Goal: Task Accomplishment & Management: Complete application form

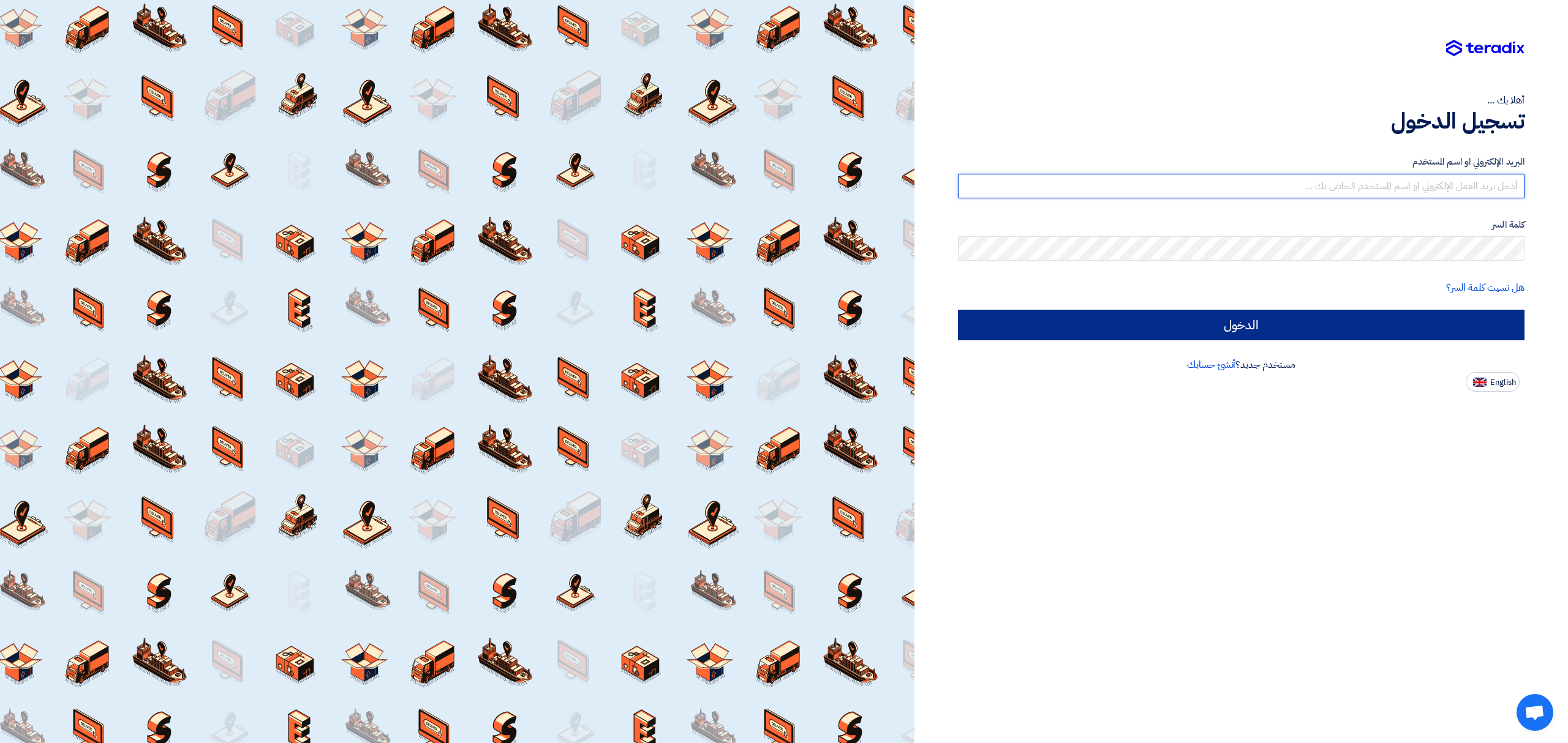
type input "[EMAIL_ADDRESS][DOMAIN_NAME]"
click at [1203, 322] on input "الدخول" at bounding box center [1240, 325] width 566 height 30
type input "Sign in"
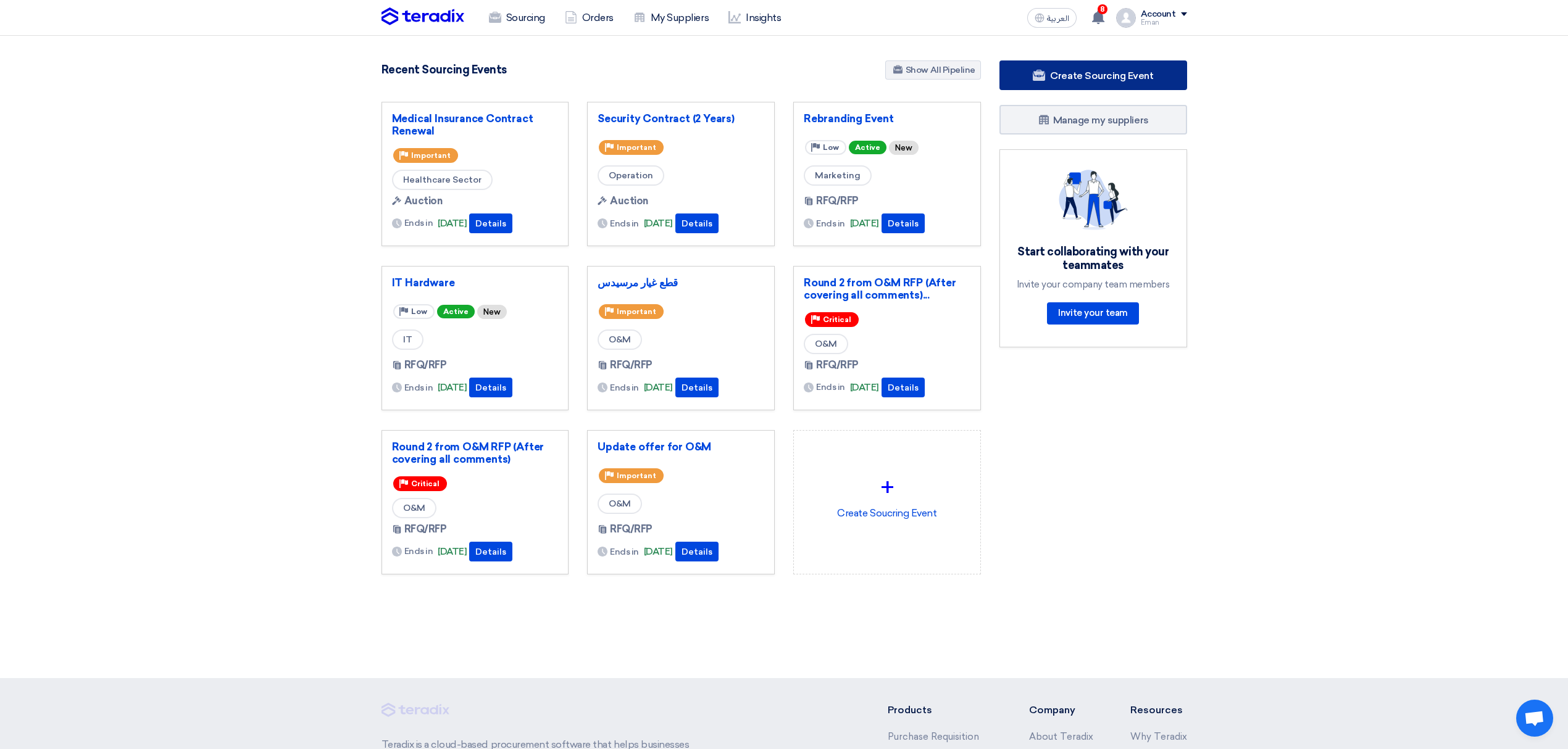
click at [1074, 69] on span "Create Sourcing Event" at bounding box center [1101, 75] width 103 height 12
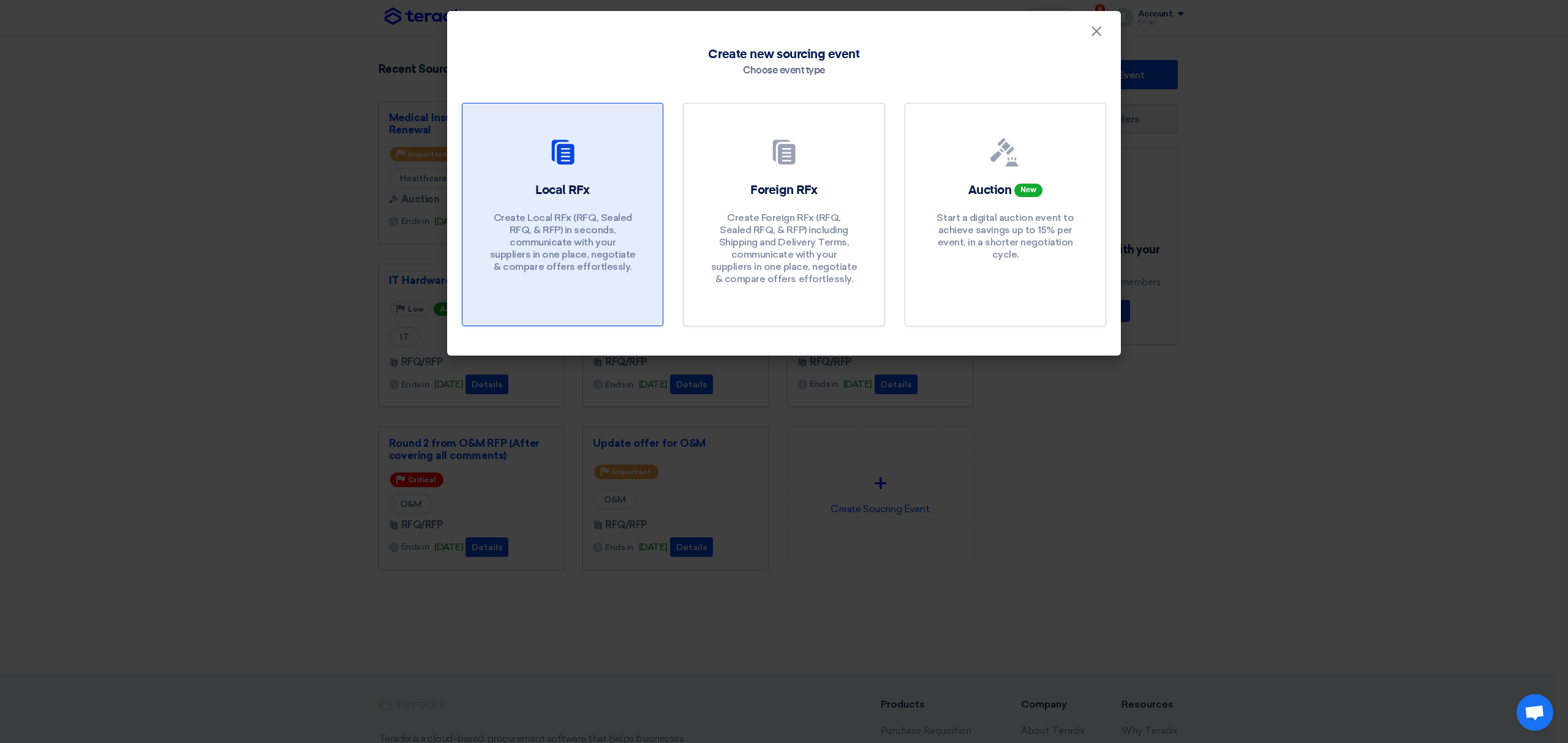
click at [537, 182] on h2 "Local RFx" at bounding box center [562, 191] width 55 height 17
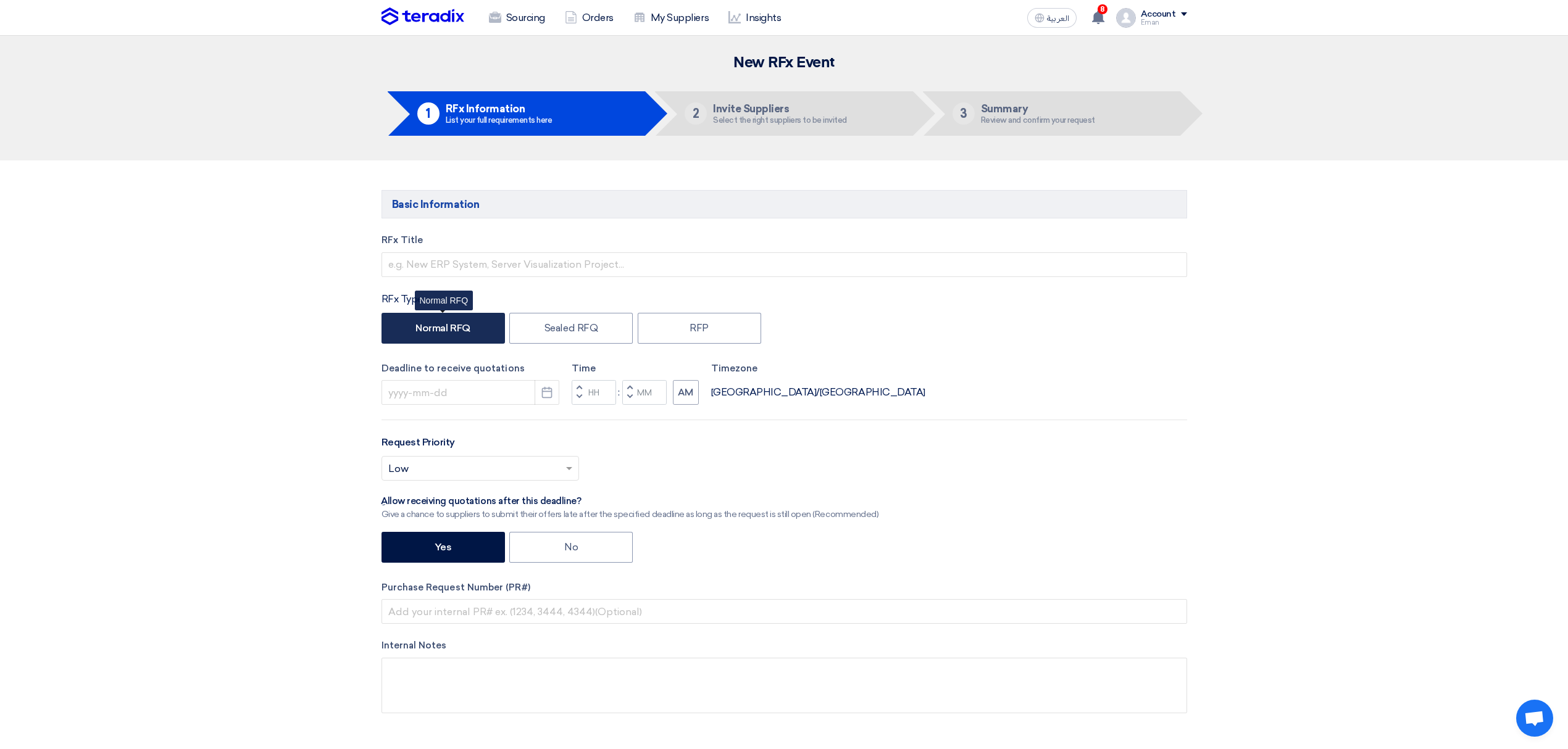
click at [452, 323] on label "Normal RFQ" at bounding box center [444, 328] width 124 height 30
click at [423, 323] on input "Normal RFQ" at bounding box center [419, 327] width 8 height 8
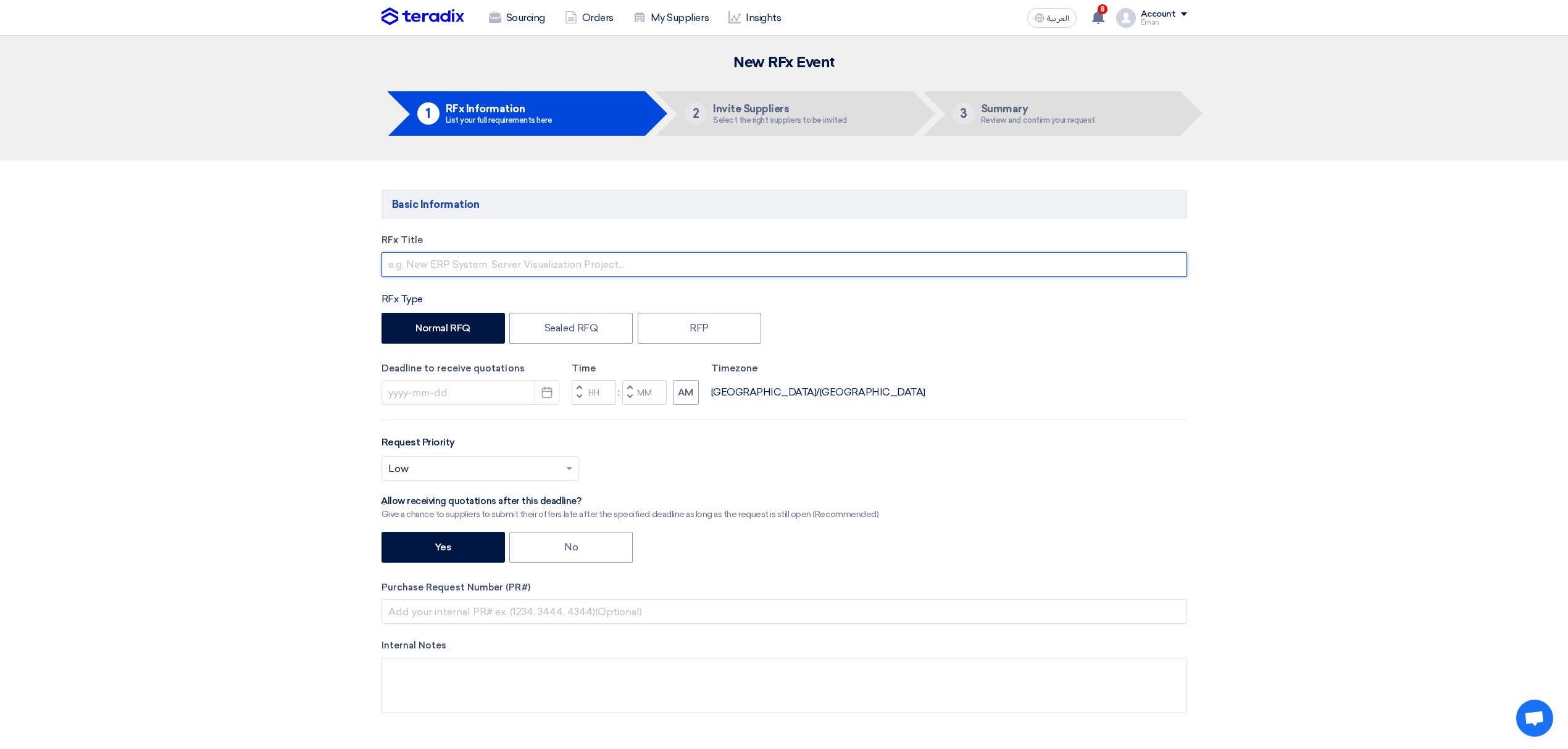
click at [518, 265] on input "text" at bounding box center [785, 264] width 806 height 25
click at [391, 260] on input "Branded Tea Boxes" at bounding box center [785, 264] width 806 height 25
click at [455, 262] on input "ACC Branded Tea Boxes" at bounding box center [785, 264] width 806 height 25
type input "ACC Branded Black Tea Boxes"
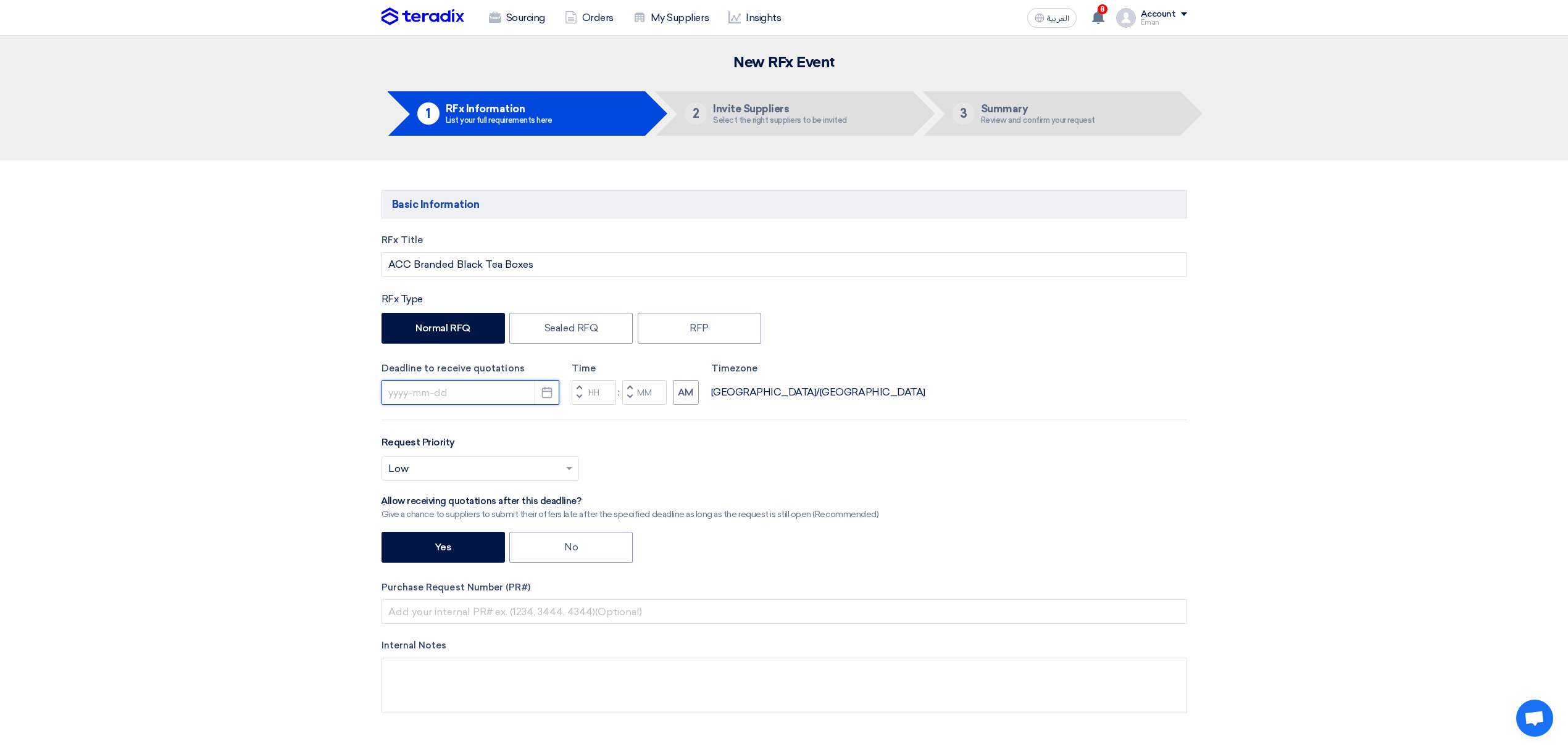
click at [479, 399] on input at bounding box center [471, 392] width 178 height 25
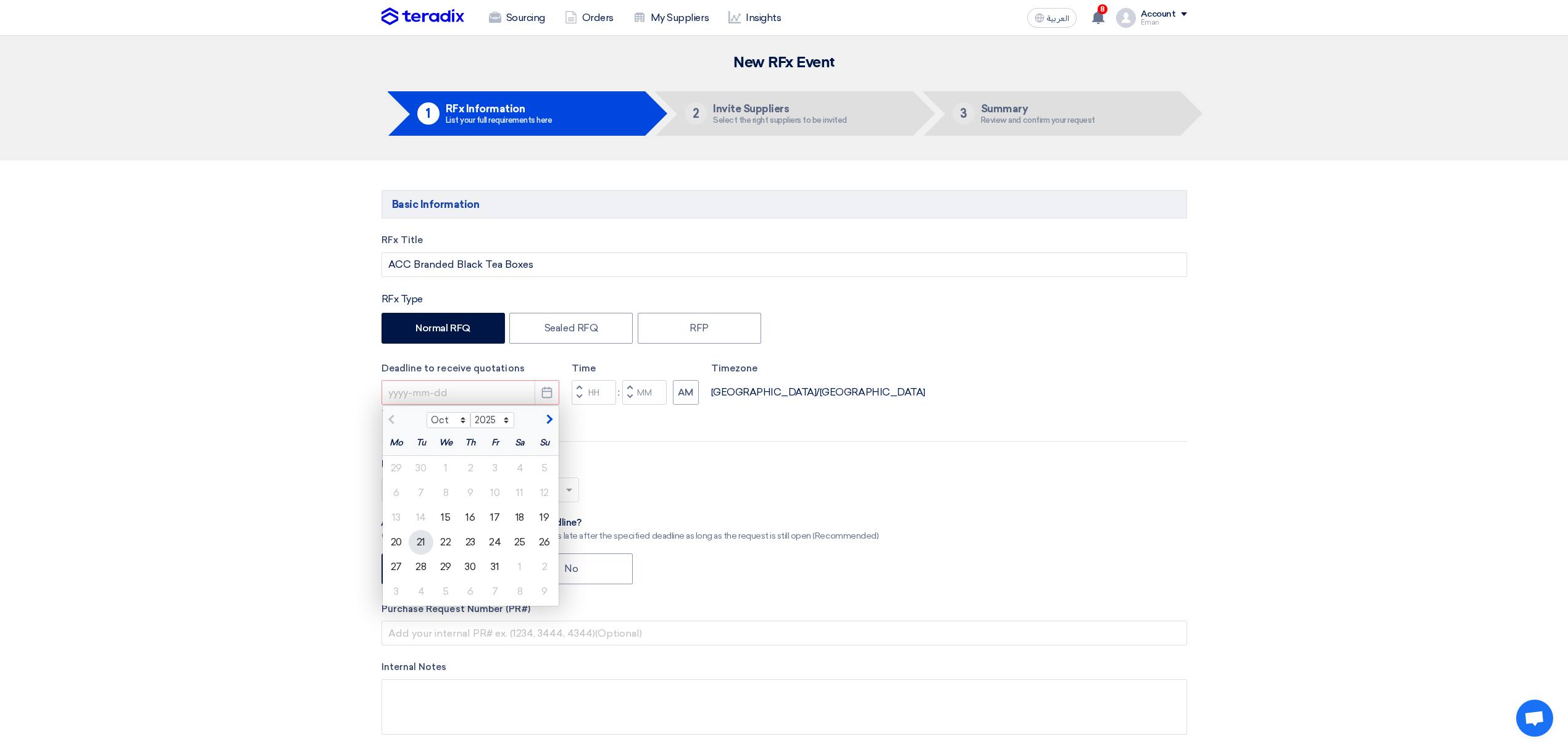
click at [423, 541] on div "21" at bounding box center [421, 542] width 25 height 25
type input "[DATE]"
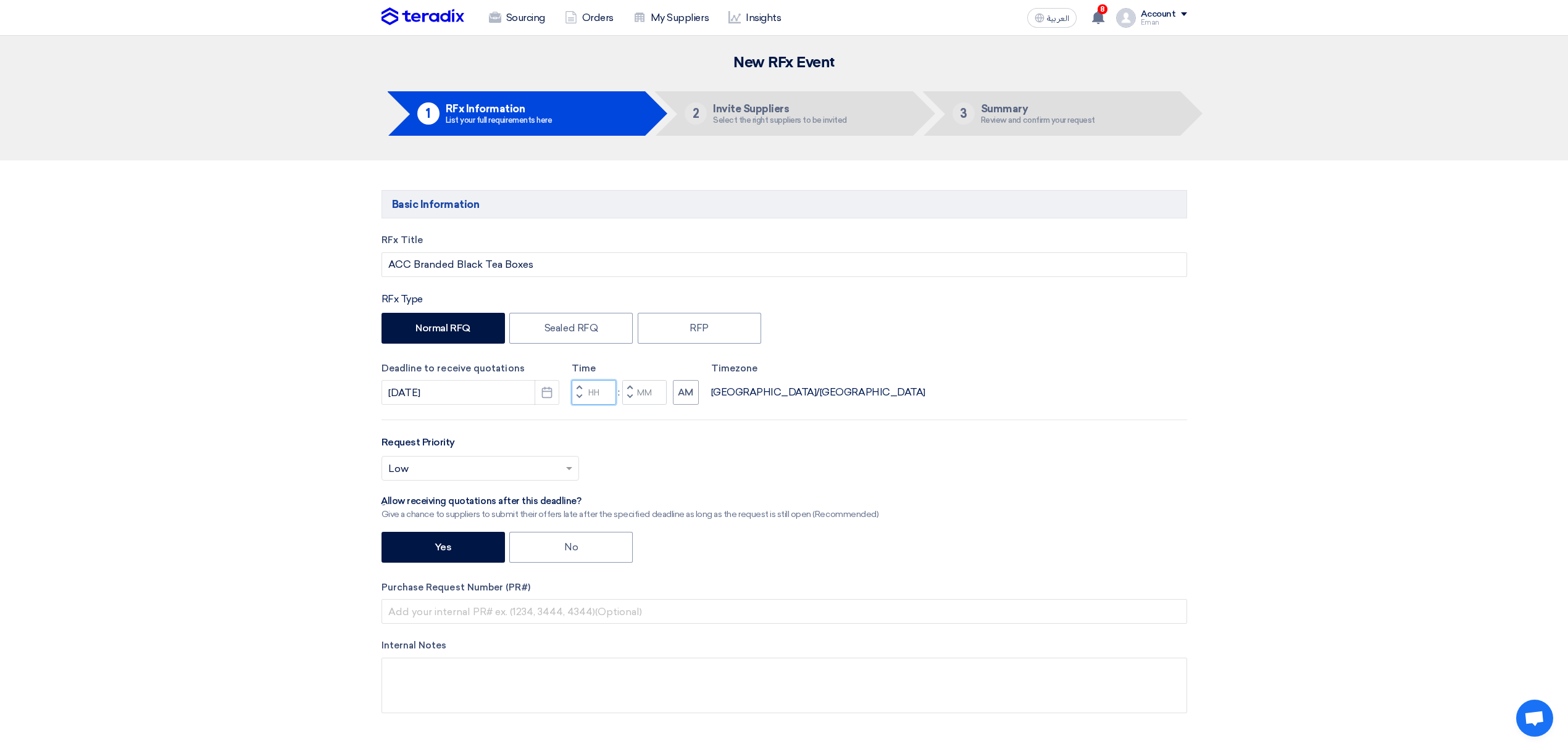
click at [596, 398] on input "Hours" at bounding box center [594, 392] width 44 height 25
type input "11"
click at [640, 395] on div "Time Increment hours 11 Decrement hours : Increment minutes Decrement minutes AM" at bounding box center [635, 383] width 127 height 44
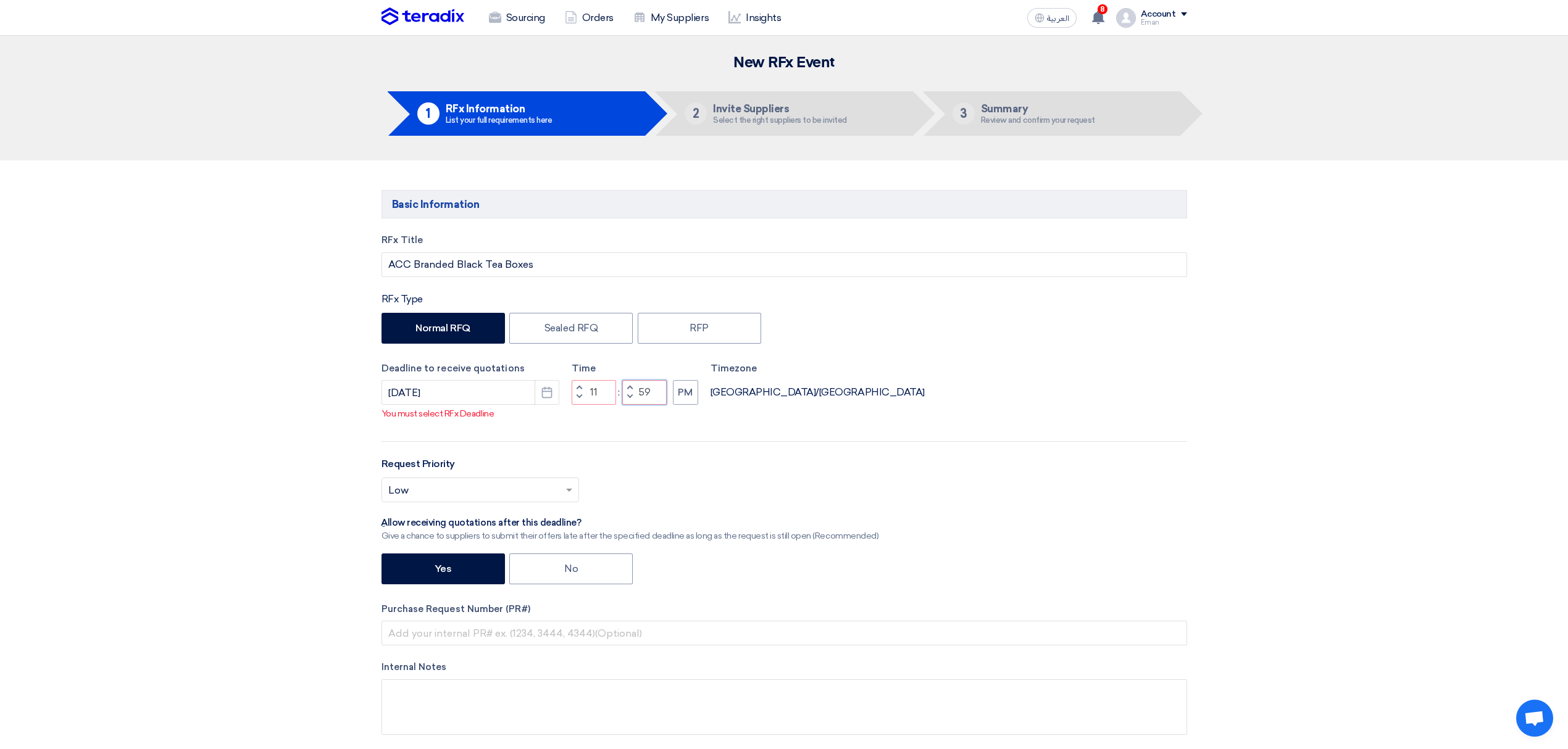
type input "59"
click at [653, 454] on div "RFx Title ACC Branded Black Tea Boxes RFx Type Normal RFQ Sealed RFQ RFP Deadli…" at bounding box center [784, 493] width 824 height 520
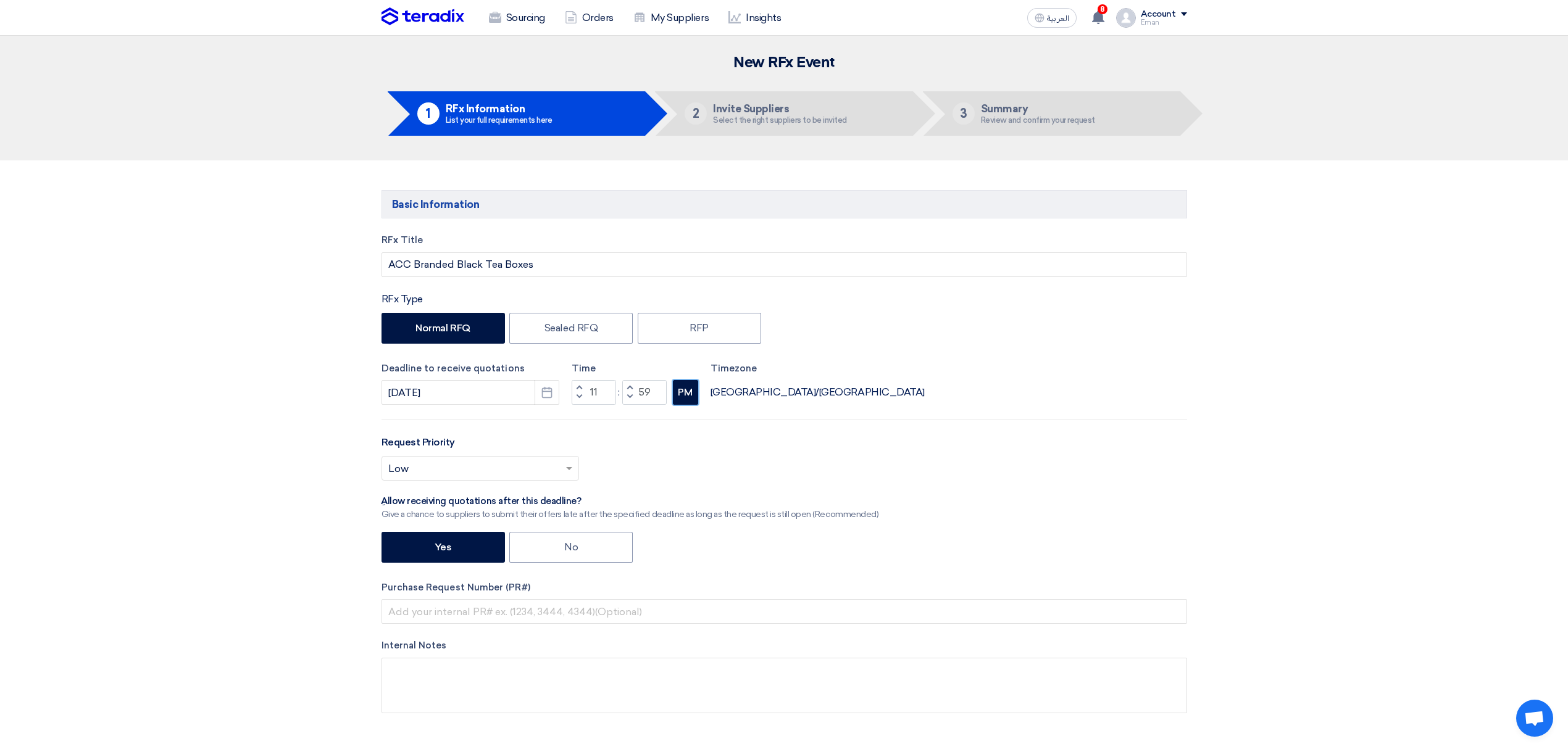
click at [677, 394] on button "PM" at bounding box center [686, 392] width 25 height 25
click at [677, 394] on button "AM" at bounding box center [686, 392] width 26 height 25
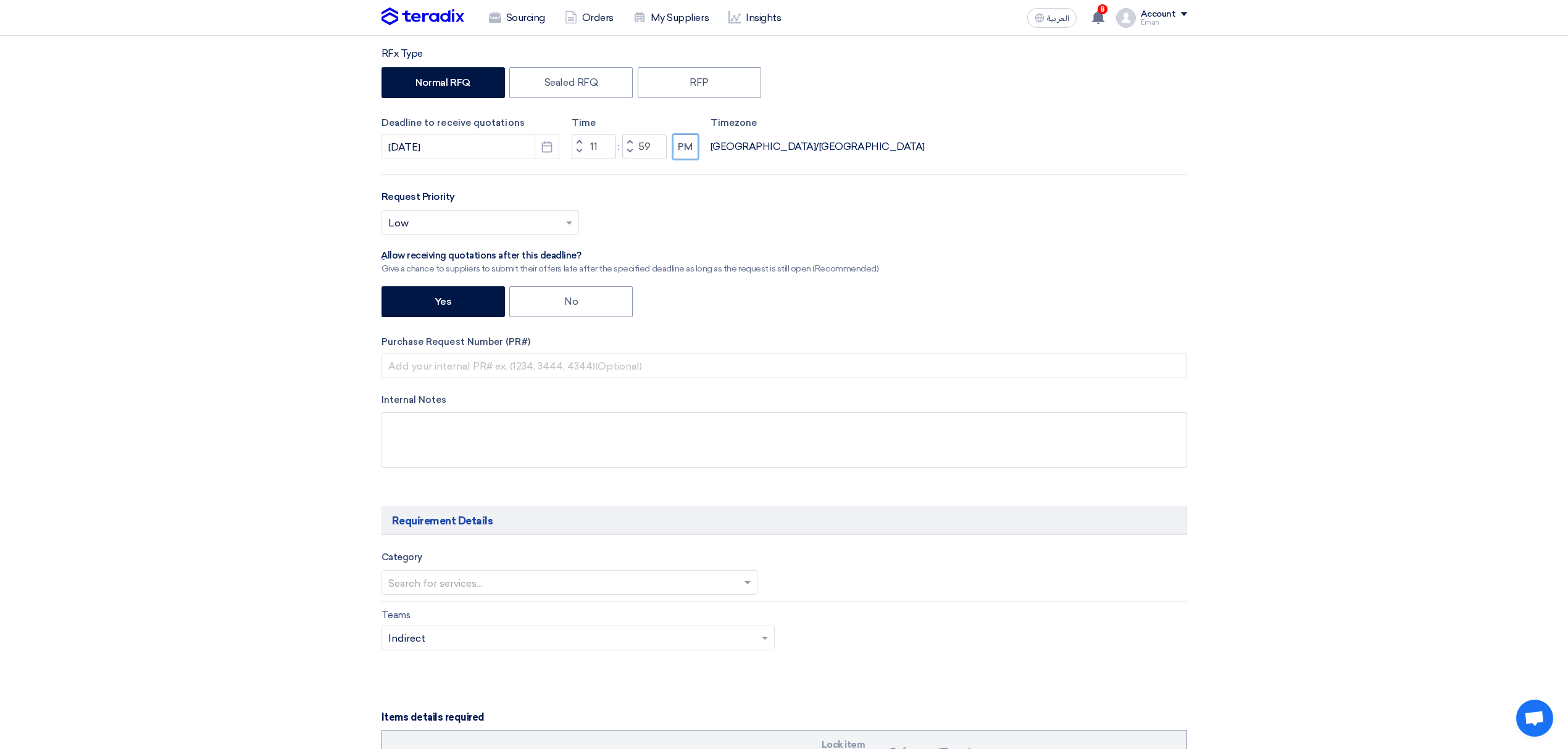
scroll to position [247, 0]
click at [480, 229] on input "text" at bounding box center [474, 223] width 172 height 20
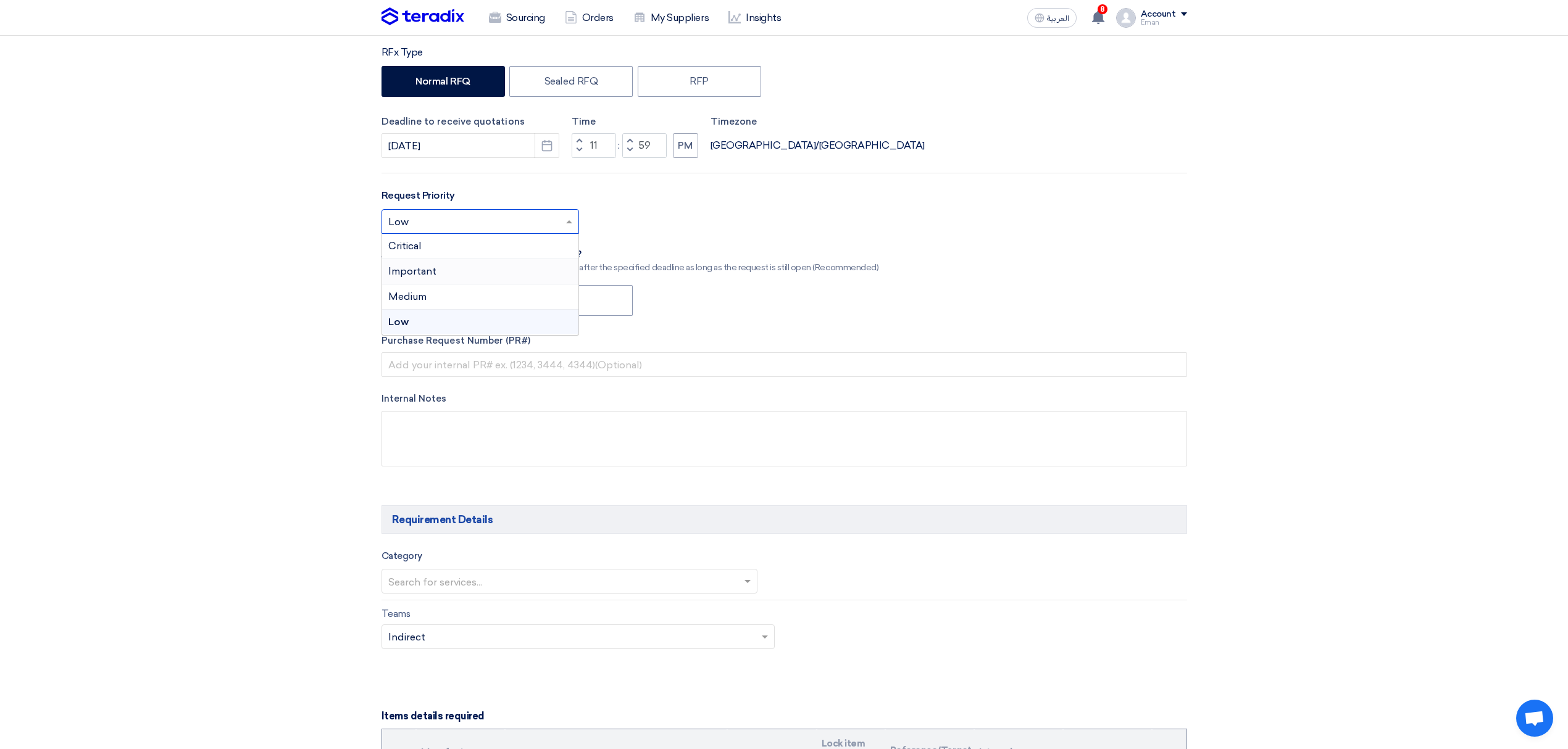
click at [442, 273] on div "Important" at bounding box center [480, 272] width 196 height 25
click at [431, 297] on label "Yes" at bounding box center [444, 300] width 124 height 30
click at [434, 297] on input "Yes" at bounding box center [438, 299] width 8 height 8
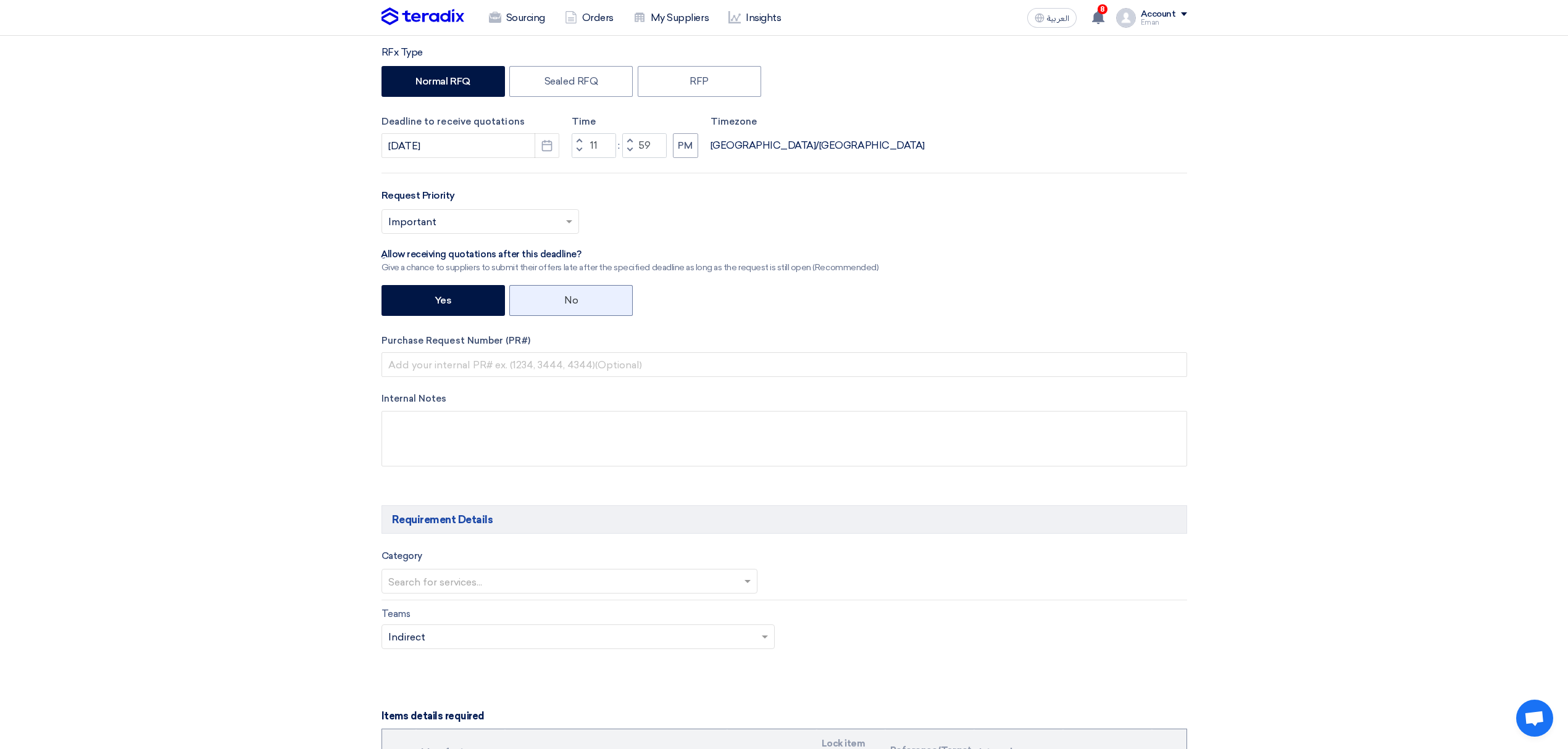
click at [600, 301] on label "No" at bounding box center [571, 300] width 124 height 30
click at [572, 301] on input "No" at bounding box center [567, 299] width 8 height 8
radio input "true"
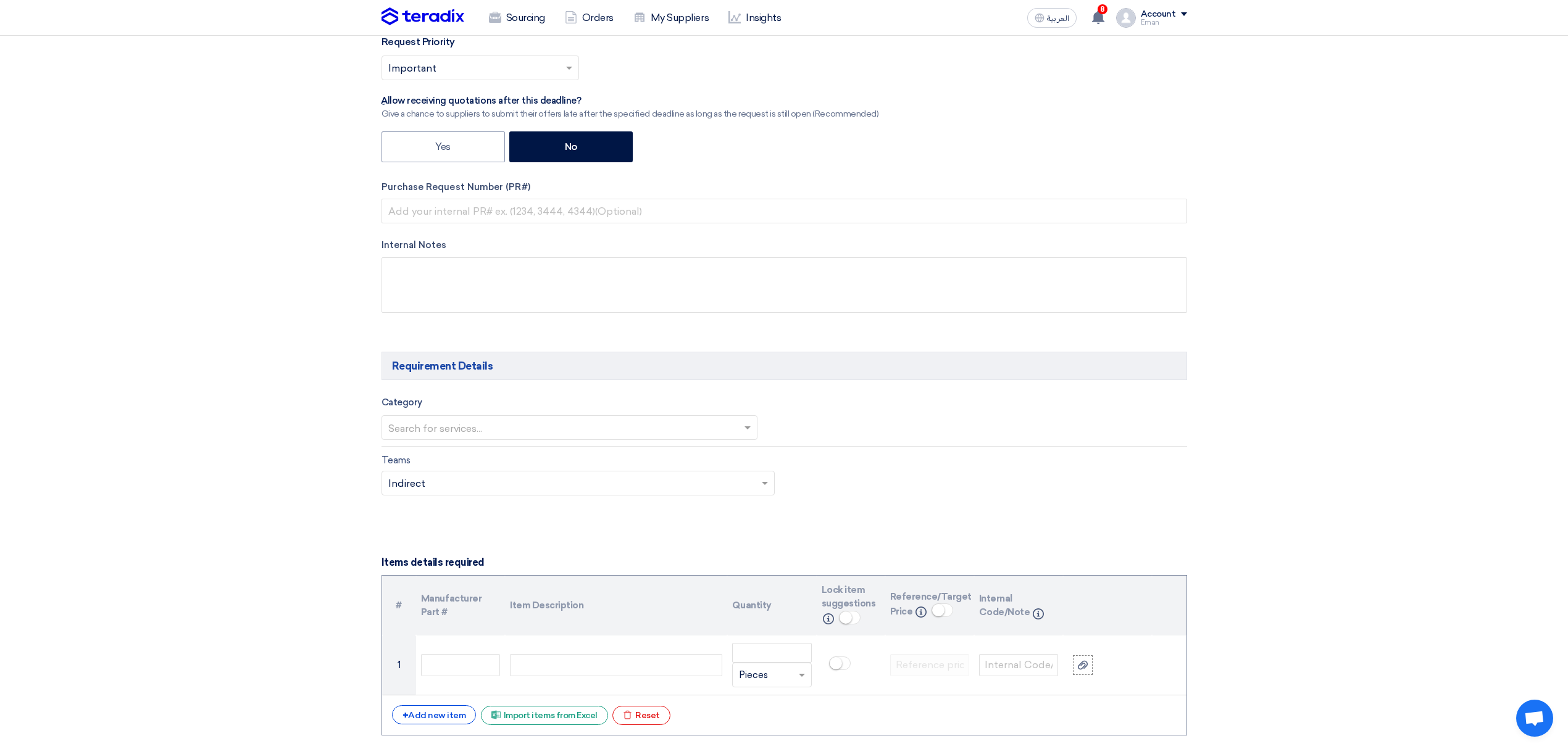
scroll to position [411, 0]
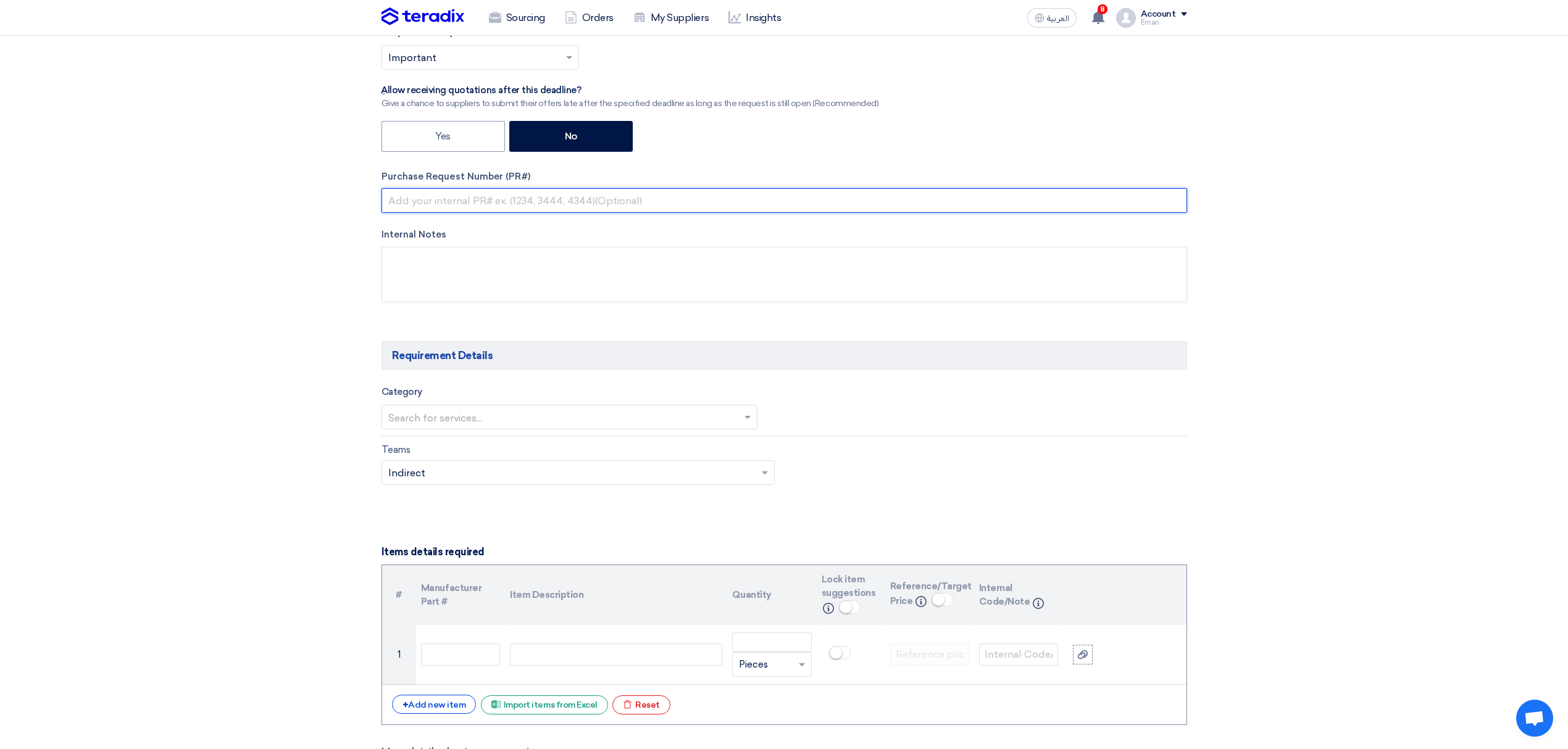
click at [403, 203] on input "text" at bounding box center [785, 200] width 806 height 25
paste input "10538959"
type input "10538959"
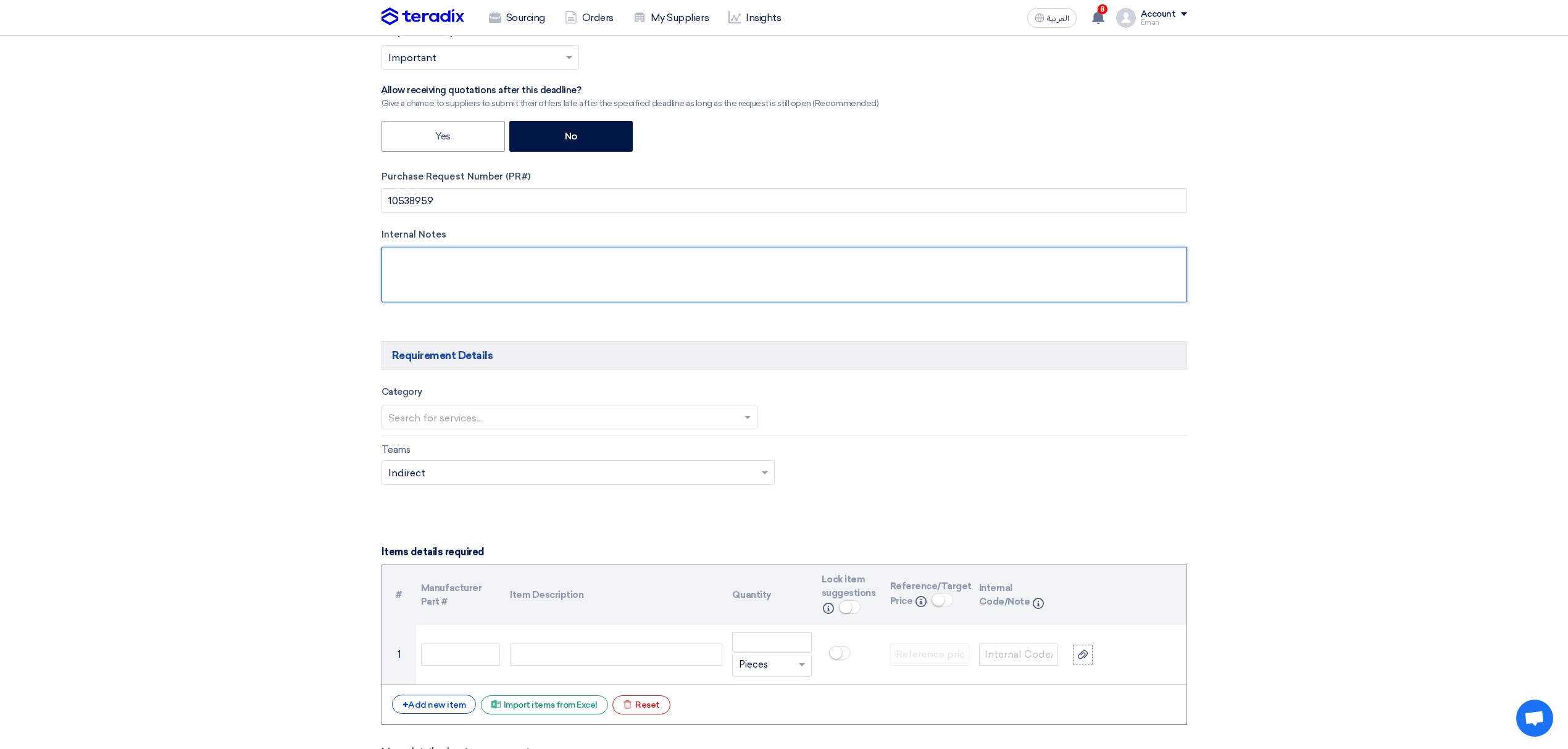
drag, startPoint x: 448, startPoint y: 270, endPoint x: 445, endPoint y: 277, distance: 7.6
click at [447, 274] on textarea at bounding box center [785, 275] width 806 height 56
click at [439, 420] on input "text" at bounding box center [564, 419] width 351 height 20
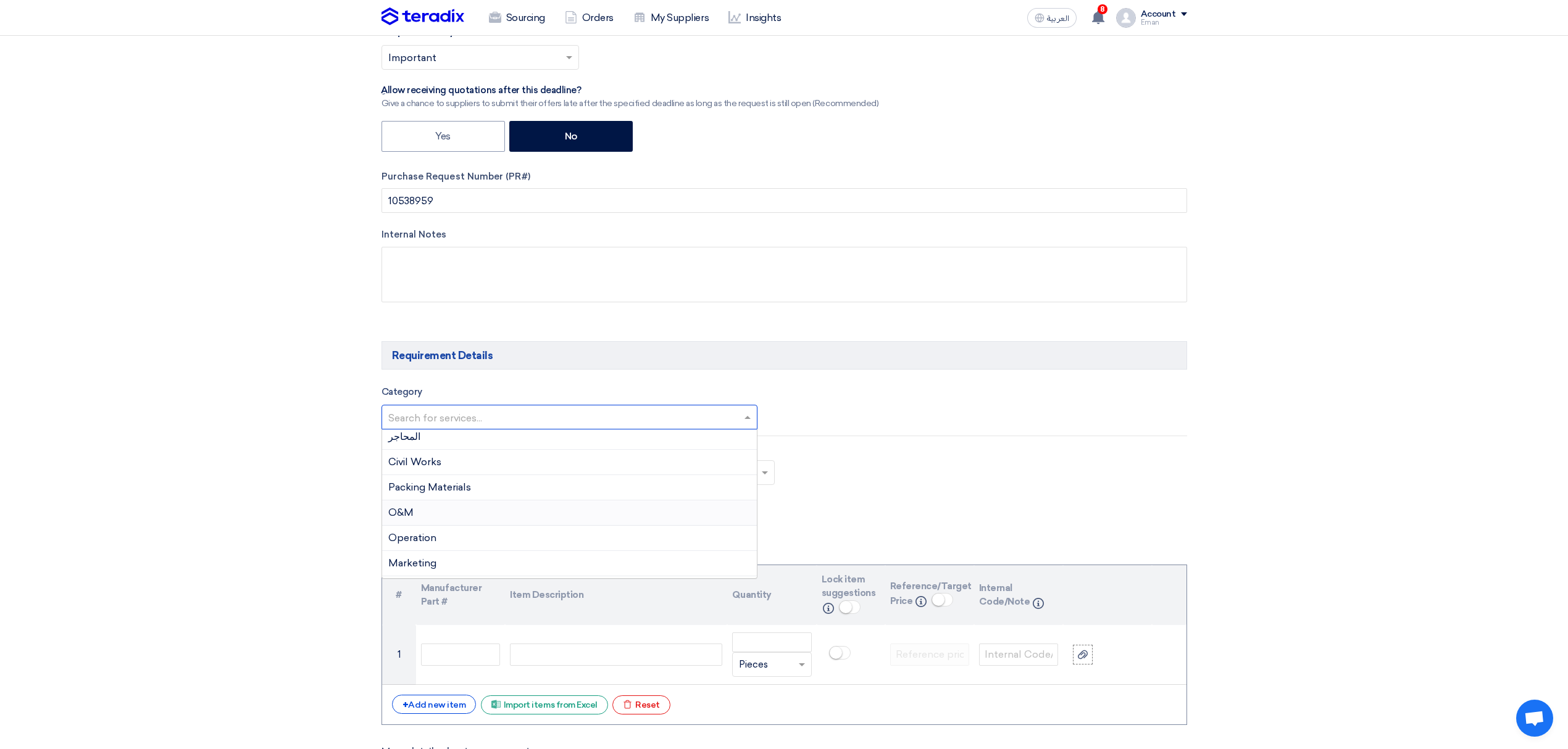
scroll to position [55, 0]
click at [447, 539] on div "Marketing" at bounding box center [569, 540] width 375 height 25
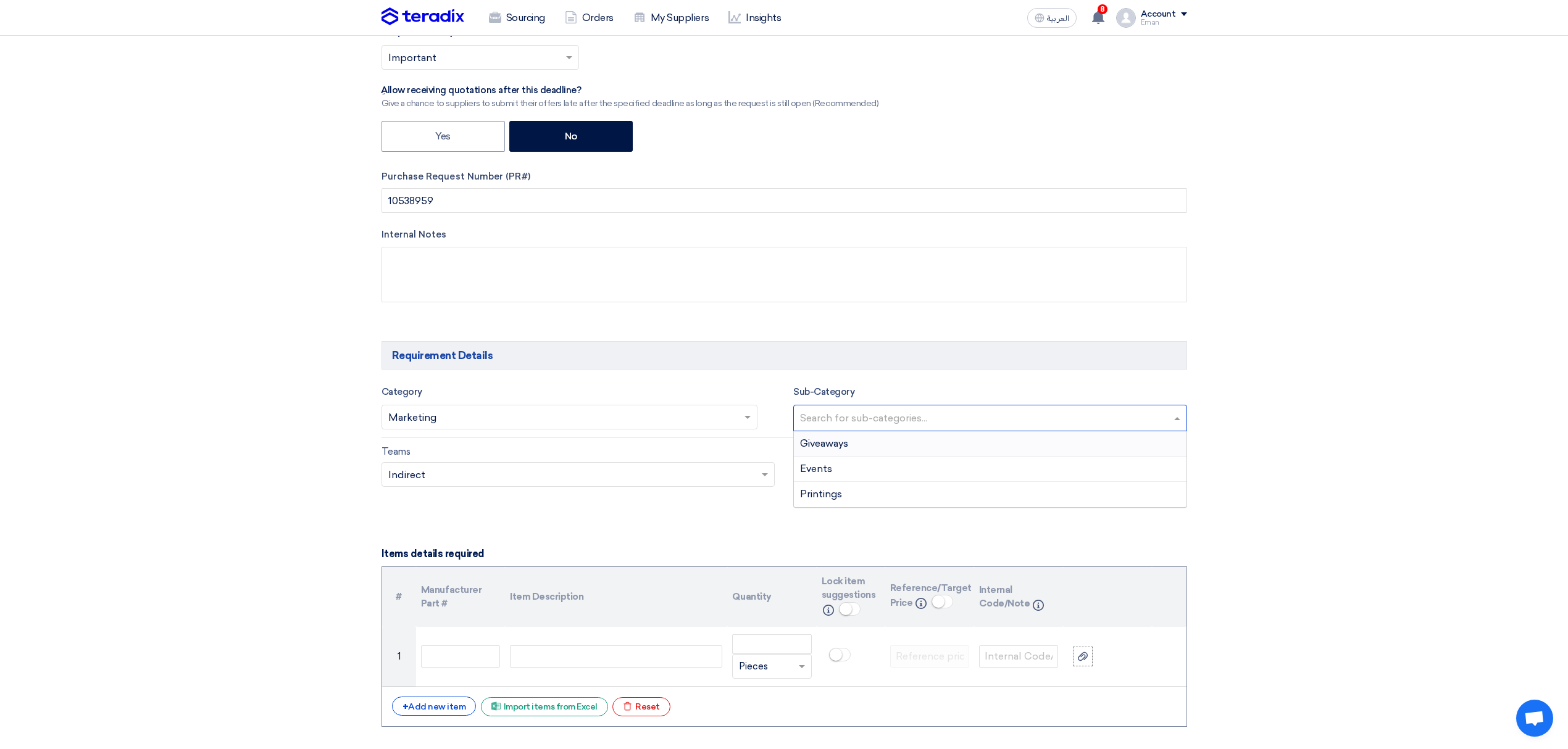
click at [847, 411] on input "text" at bounding box center [991, 419] width 384 height 20
click at [856, 444] on div "Giveaways" at bounding box center [991, 444] width 393 height 25
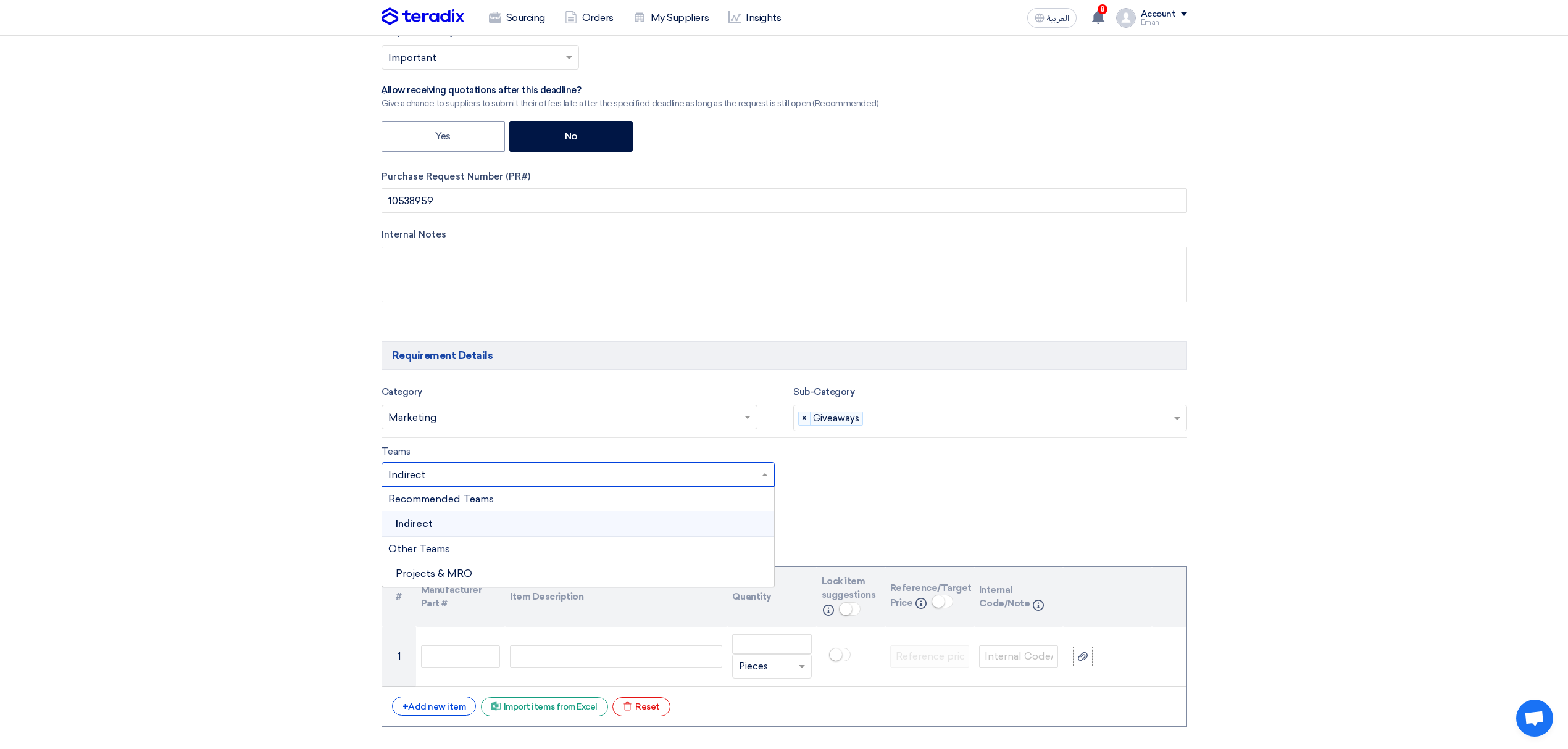
click at [521, 477] on input "text" at bounding box center [572, 476] width 368 height 20
click at [521, 480] on input "text" at bounding box center [572, 476] width 368 height 20
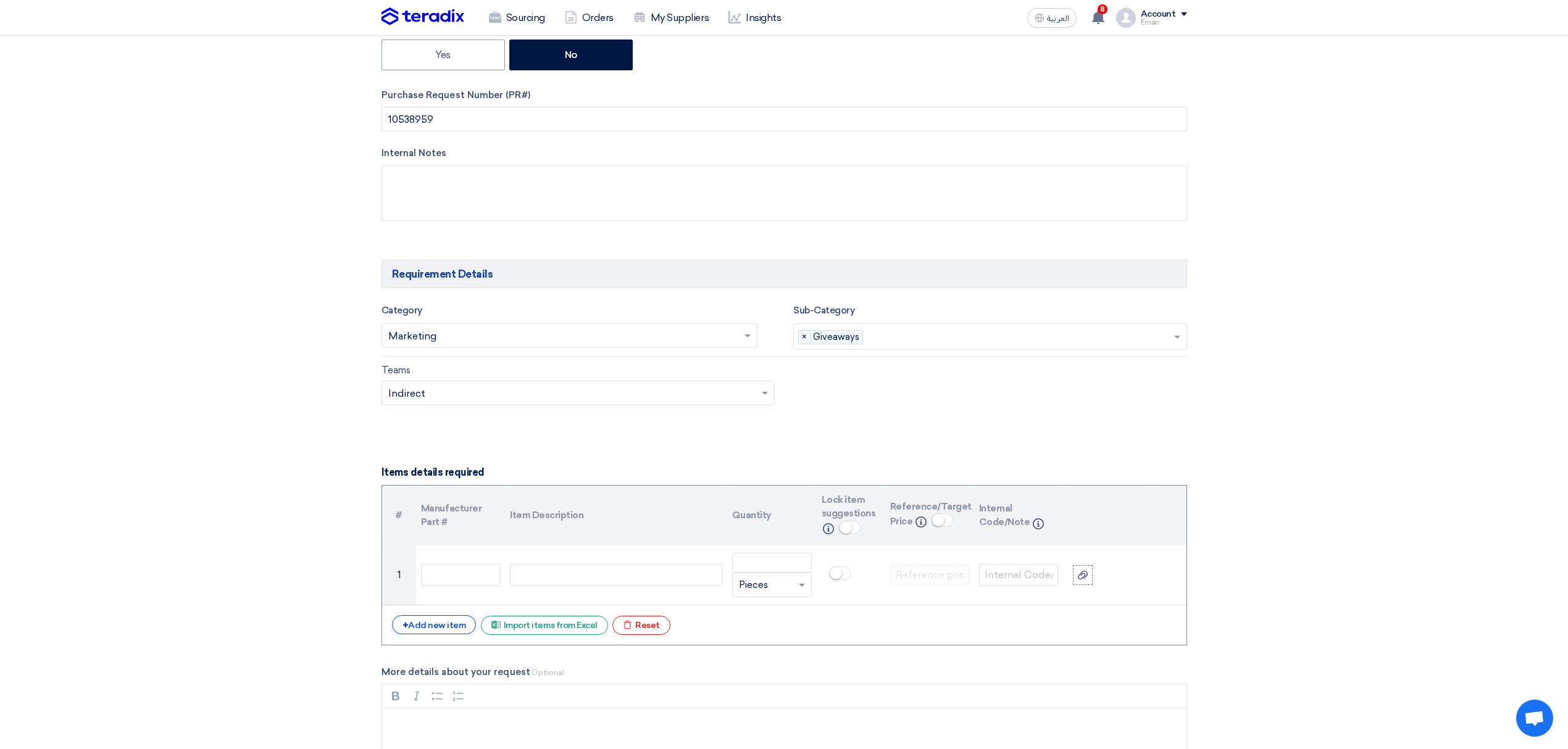
scroll to position [741, 0]
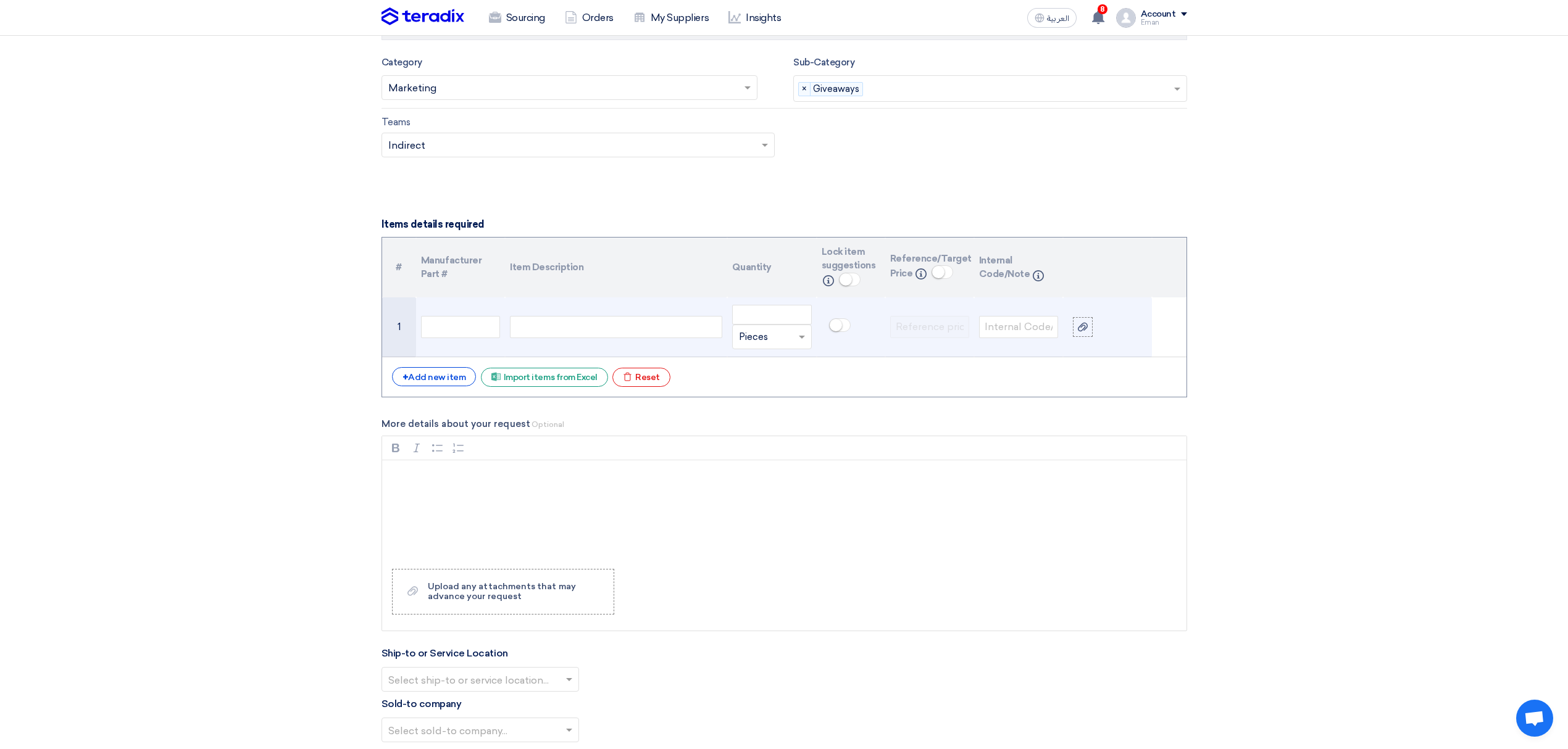
click at [533, 333] on div at bounding box center [616, 327] width 213 height 22
click at [759, 317] on input "number" at bounding box center [771, 314] width 79 height 19
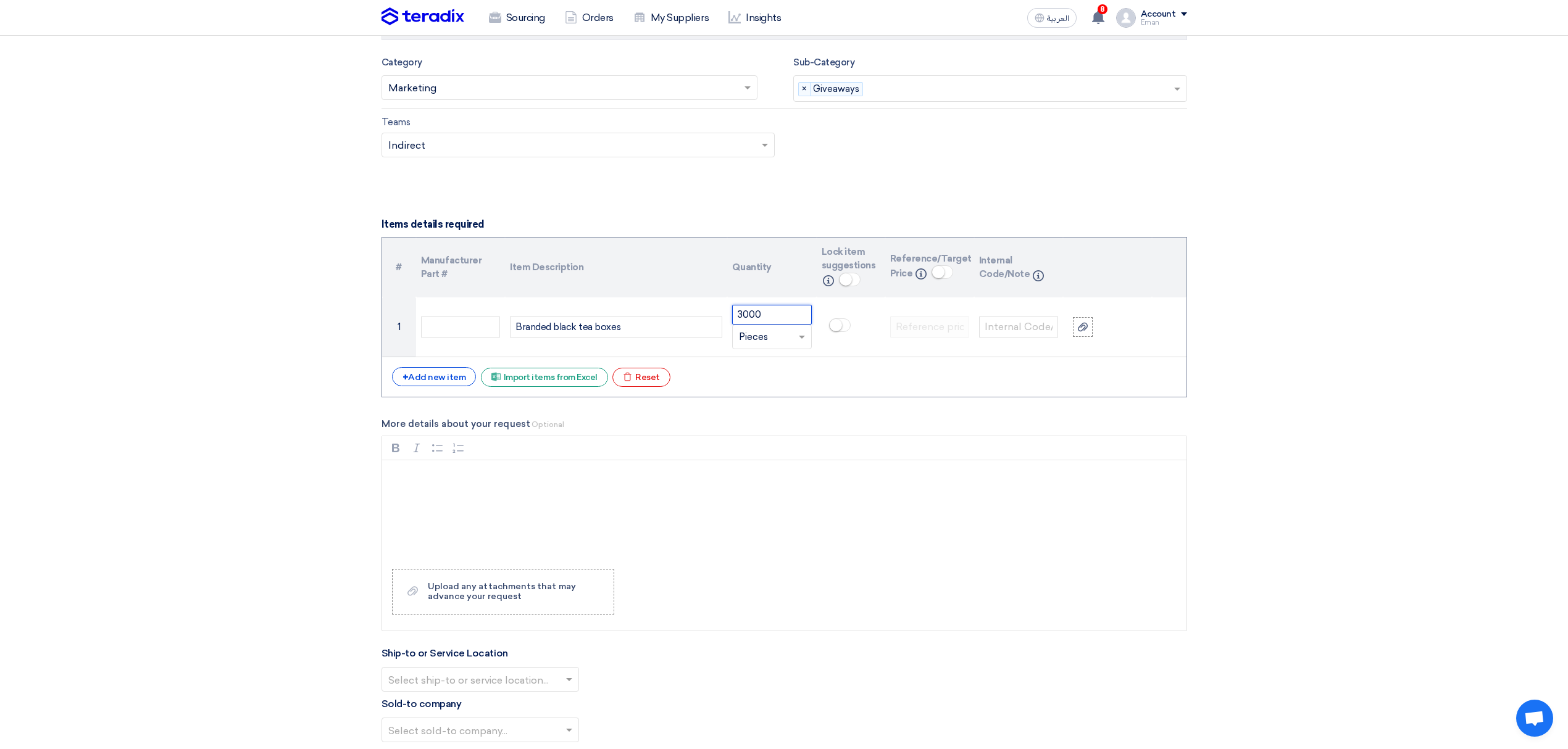
type input "3000"
click at [1065, 385] on div "+ Add new item Excel file Import items from Excel Excel file Reset" at bounding box center [784, 377] width 785 height 19
click at [1423, 355] on section "Basic Information RFx Title ACC Branded Black Tea Boxes RFx Type Normal RFQ Sea…" at bounding box center [784, 477] width 1568 height 2115
click at [480, 484] on p "Rich Text Editor, main" at bounding box center [788, 476] width 783 height 14
click at [170, 577] on section "Basic Information RFx Title ACC Branded Black Tea Boxes RFx Type Normal RFQ Sea…" at bounding box center [784, 477] width 1568 height 2115
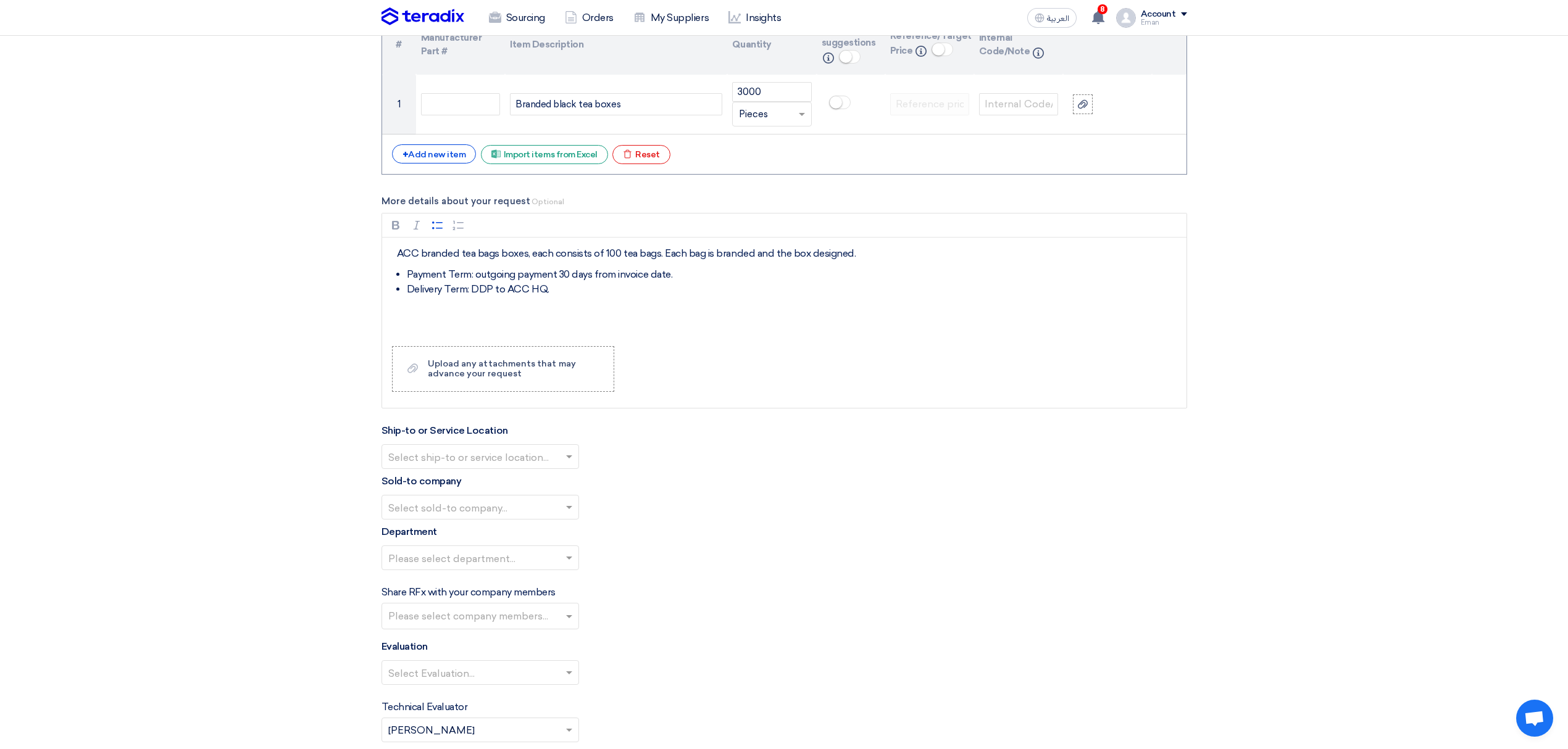
scroll to position [988, 0]
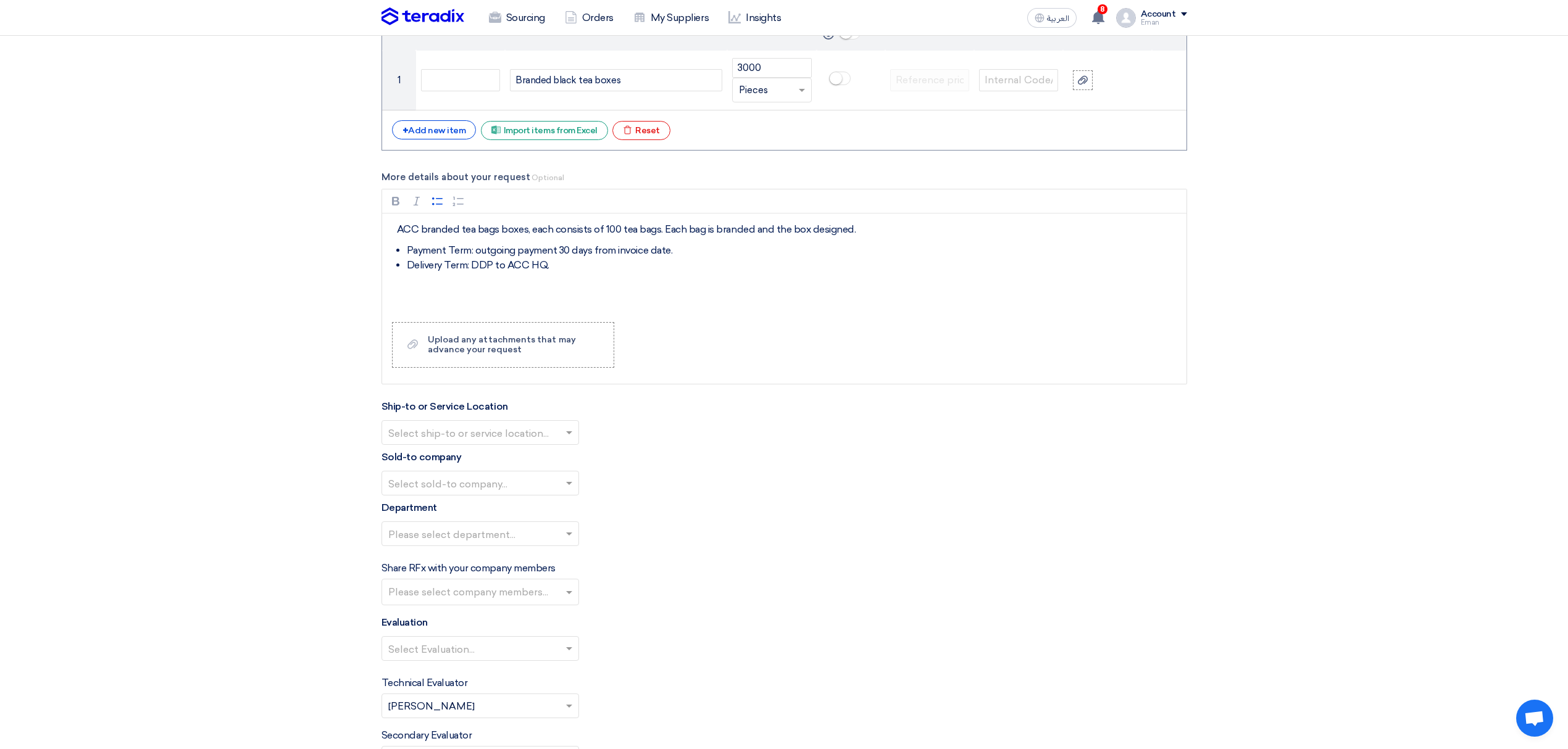
click at [460, 435] on input "text" at bounding box center [474, 434] width 172 height 20
click at [494, 487] on div "HQ ACC" at bounding box center [480, 482] width 196 height 25
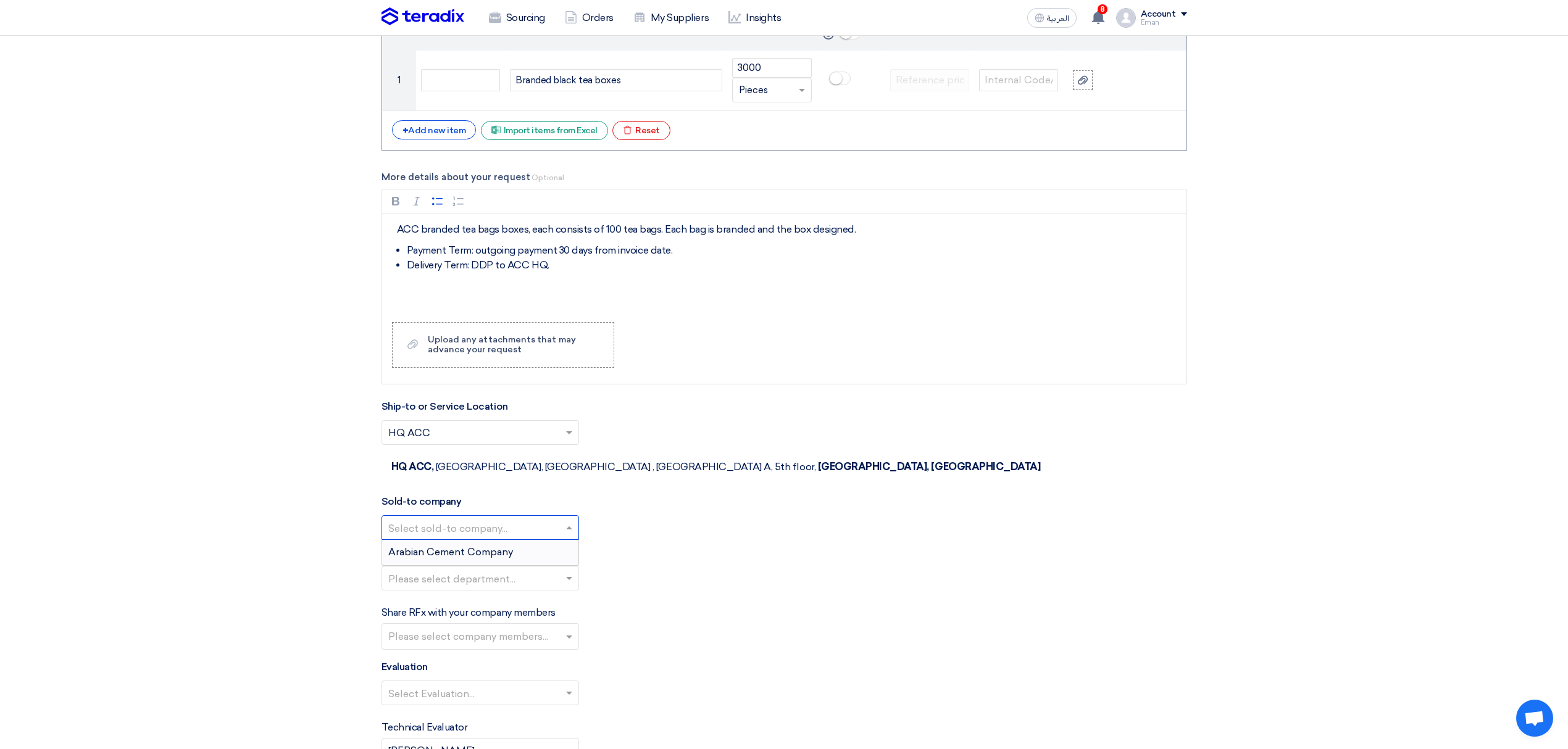
click at [494, 519] on input "text" at bounding box center [474, 529] width 172 height 20
click at [495, 546] on span "Arabian Cement Company" at bounding box center [450, 552] width 124 height 12
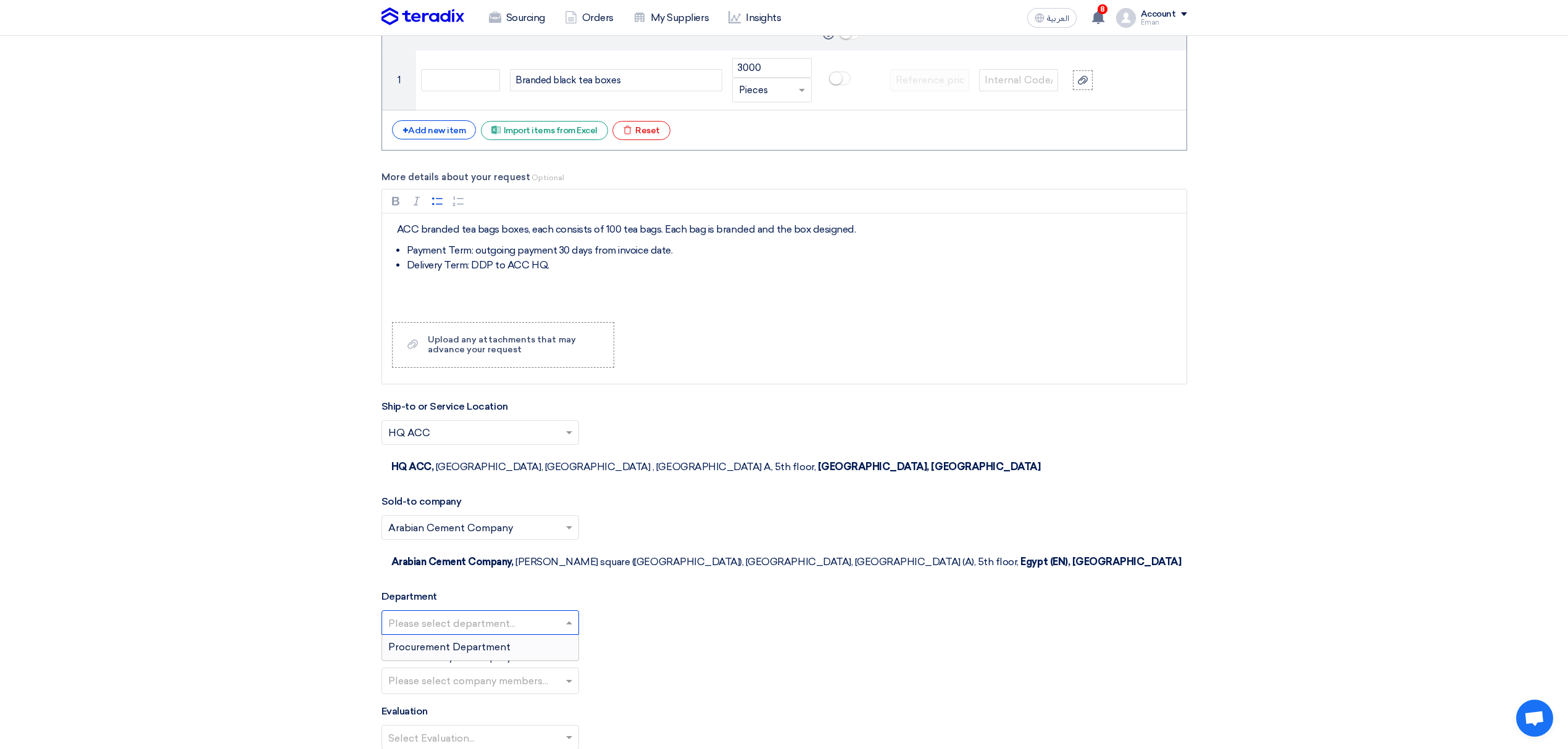
click at [472, 614] on input "text" at bounding box center [474, 624] width 172 height 20
click at [468, 642] on span "Procurement Department" at bounding box center [450, 647] width 122 height 12
click at [470, 672] on input "text" at bounding box center [482, 682] width 187 height 20
click at [827, 669] on div "Share RFx with your company members Please select company members... [PERSON_NA…" at bounding box center [785, 672] width 806 height 44
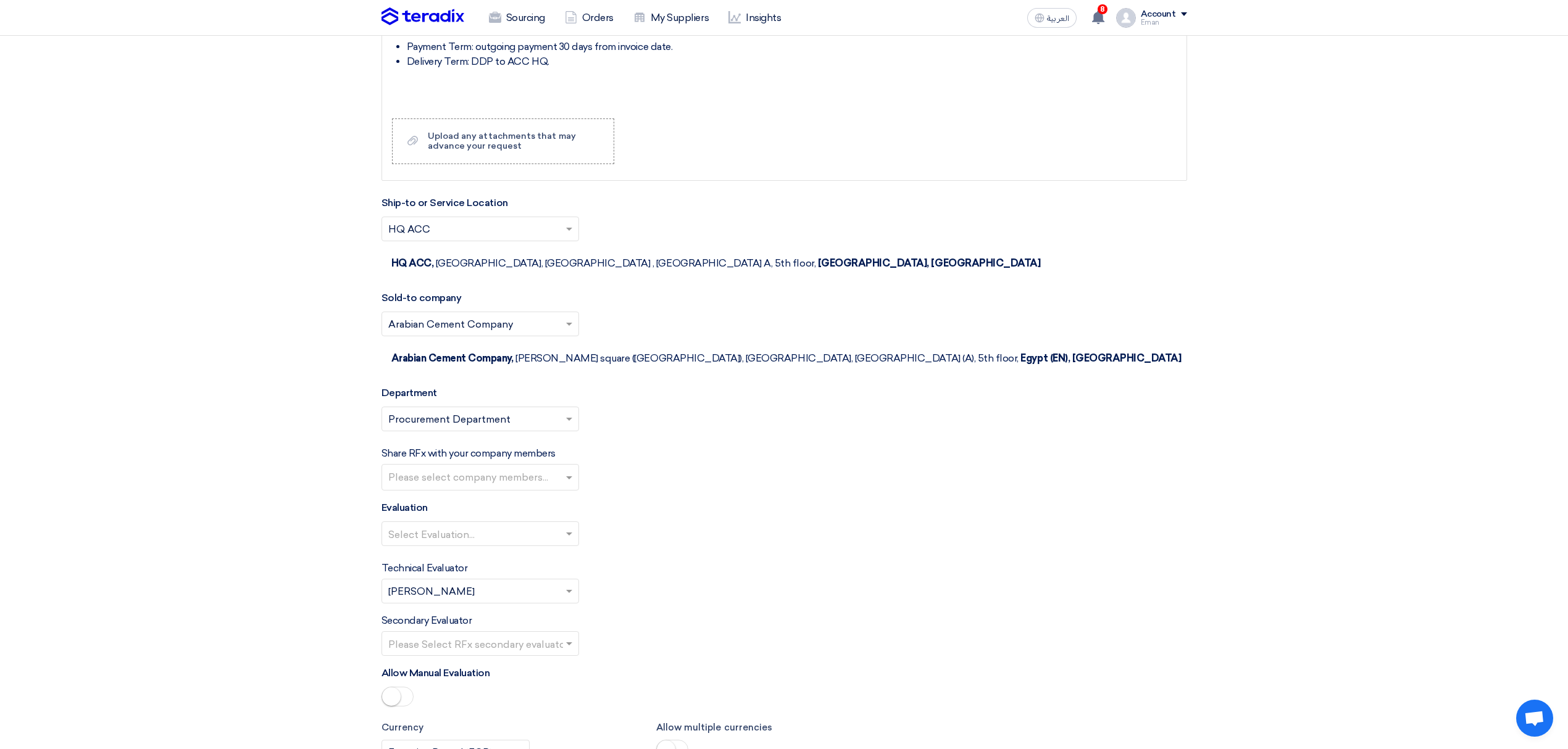
scroll to position [1234, 0]
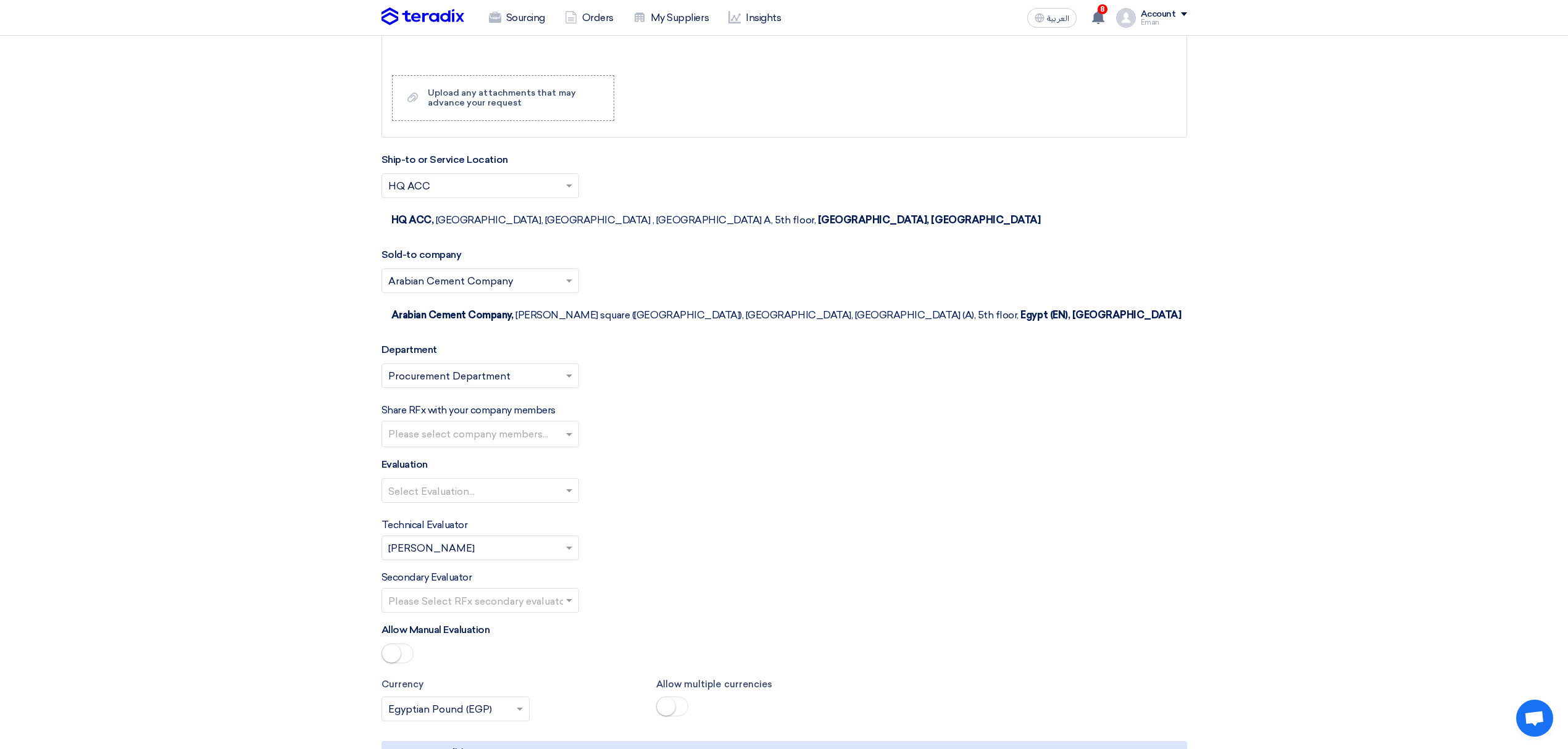
click at [444, 425] on input "text" at bounding box center [482, 435] width 187 height 20
click at [445, 498] on div "[PERSON_NAME]" at bounding box center [480, 510] width 196 height 25
click at [627, 457] on div "Evaluation Select Evaluation..." at bounding box center [785, 485] width 806 height 56
click at [475, 482] on input "text" at bounding box center [474, 492] width 172 height 20
click at [444, 509] on span "Price Evaluation" at bounding box center [425, 515] width 74 height 12
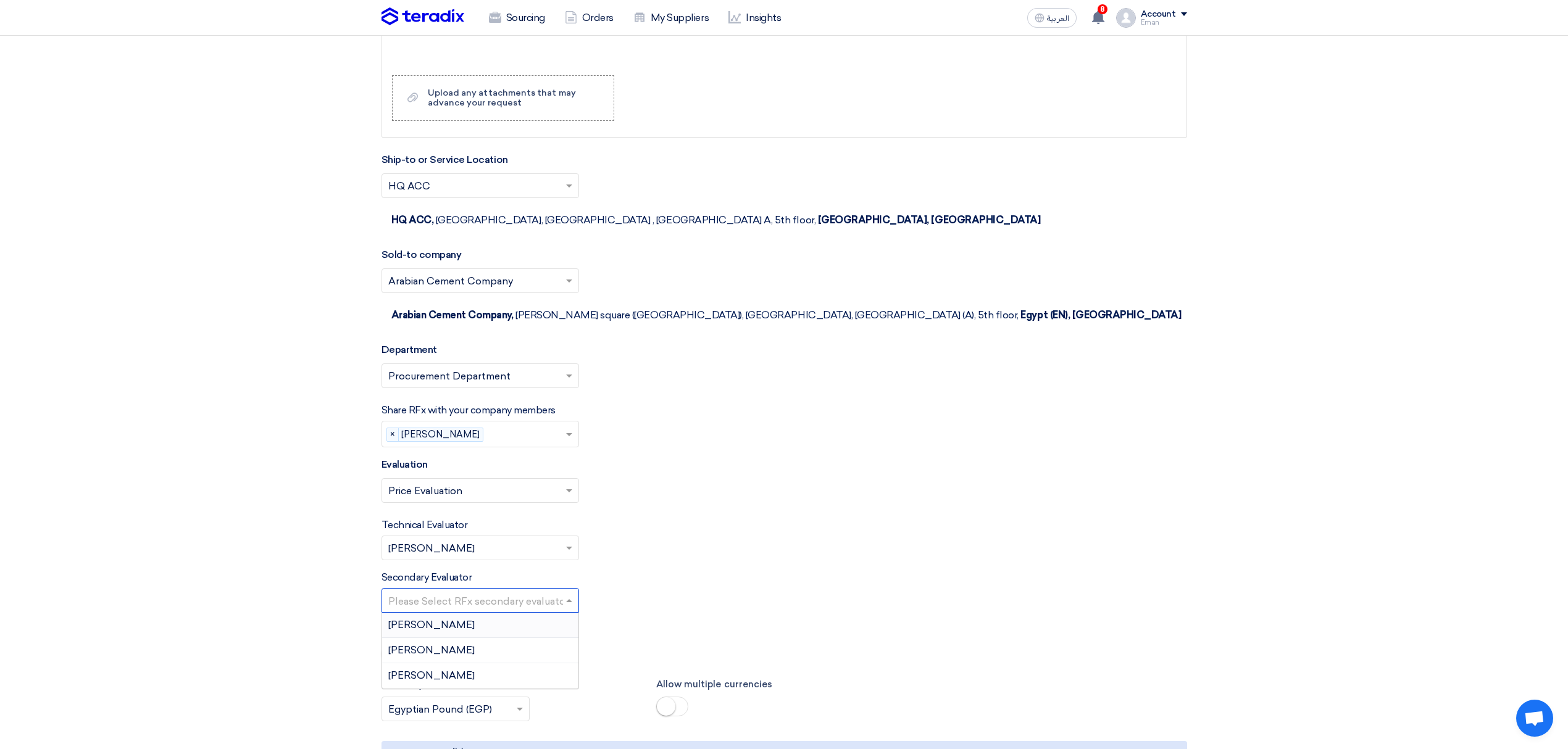
click at [448, 592] on input "text" at bounding box center [474, 602] width 172 height 20
click at [445, 613] on div "[PERSON_NAME]" at bounding box center [480, 625] width 196 height 25
click at [632, 587] on div "Secondary Evaluator Please Select RFx secondary evaluator... × [PERSON_NAME] ×" at bounding box center [785, 592] width 806 height 42
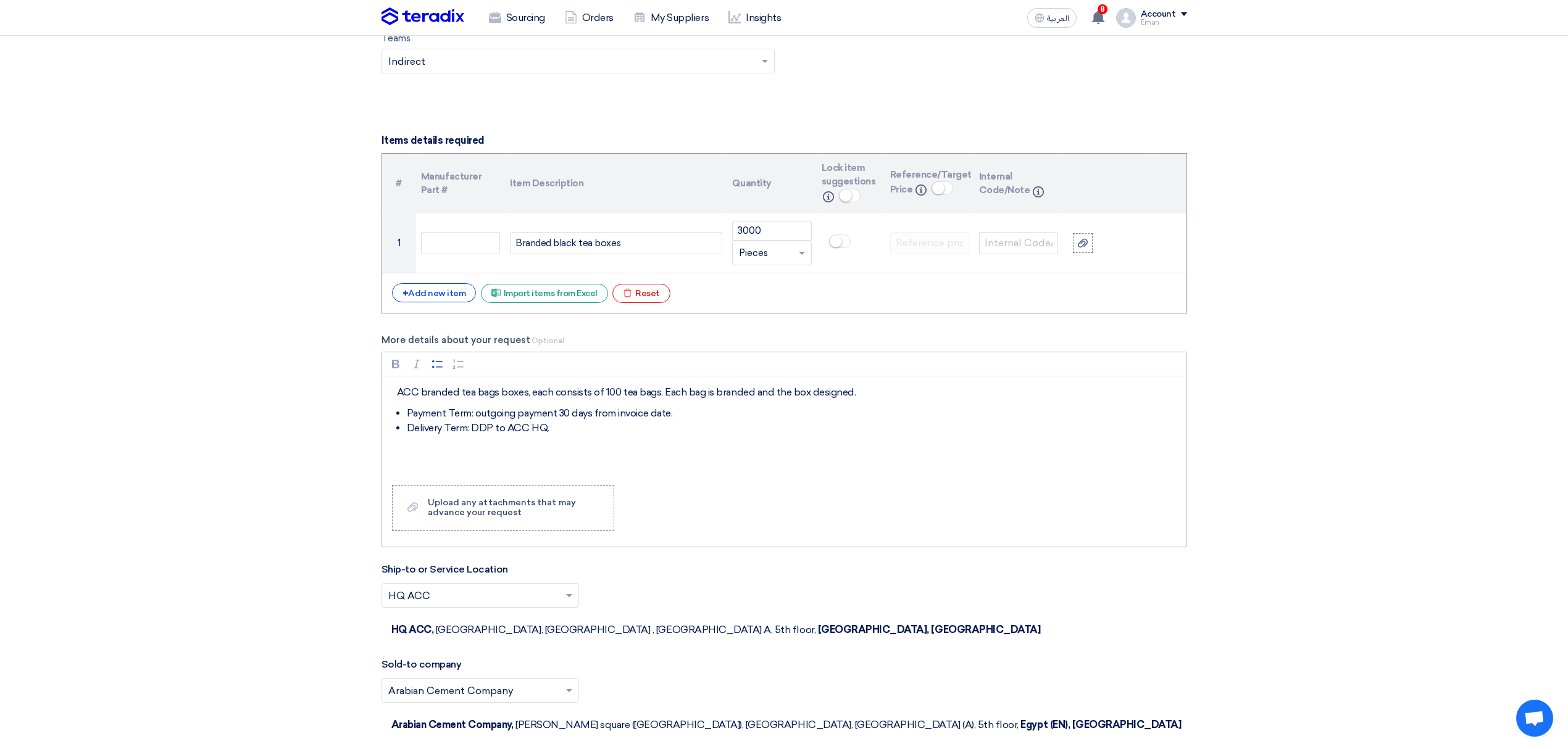
scroll to position [823, 0]
drag, startPoint x: 560, startPoint y: 437, endPoint x: 224, endPoint y: 436, distance: 336.0
click at [224, 436] on section "Basic Information RFx Title ACC Branded Black Tea Boxes RFx Type Normal RFQ Sea…" at bounding box center [784, 440] width 1568 height 2204
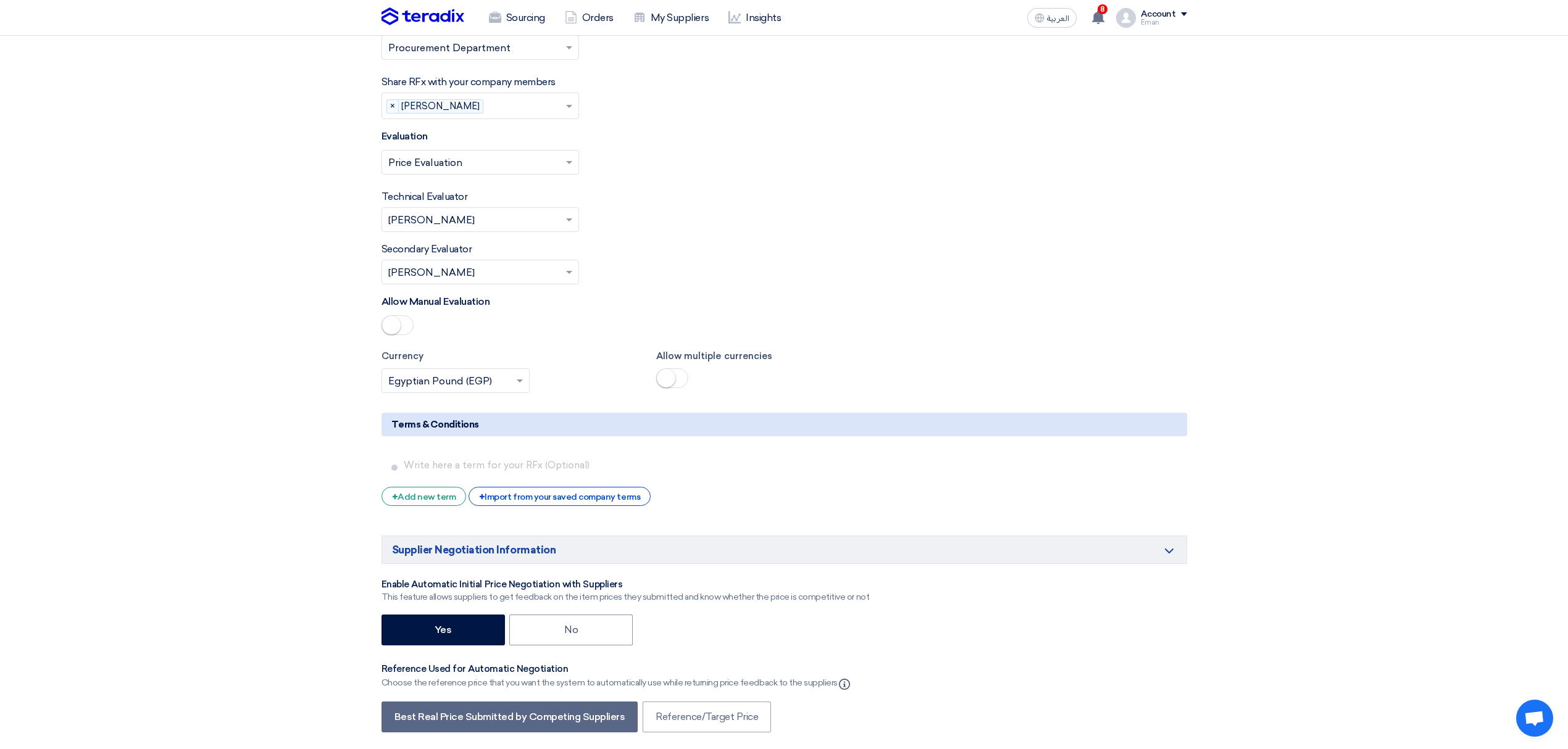
scroll to position [1645, 0]
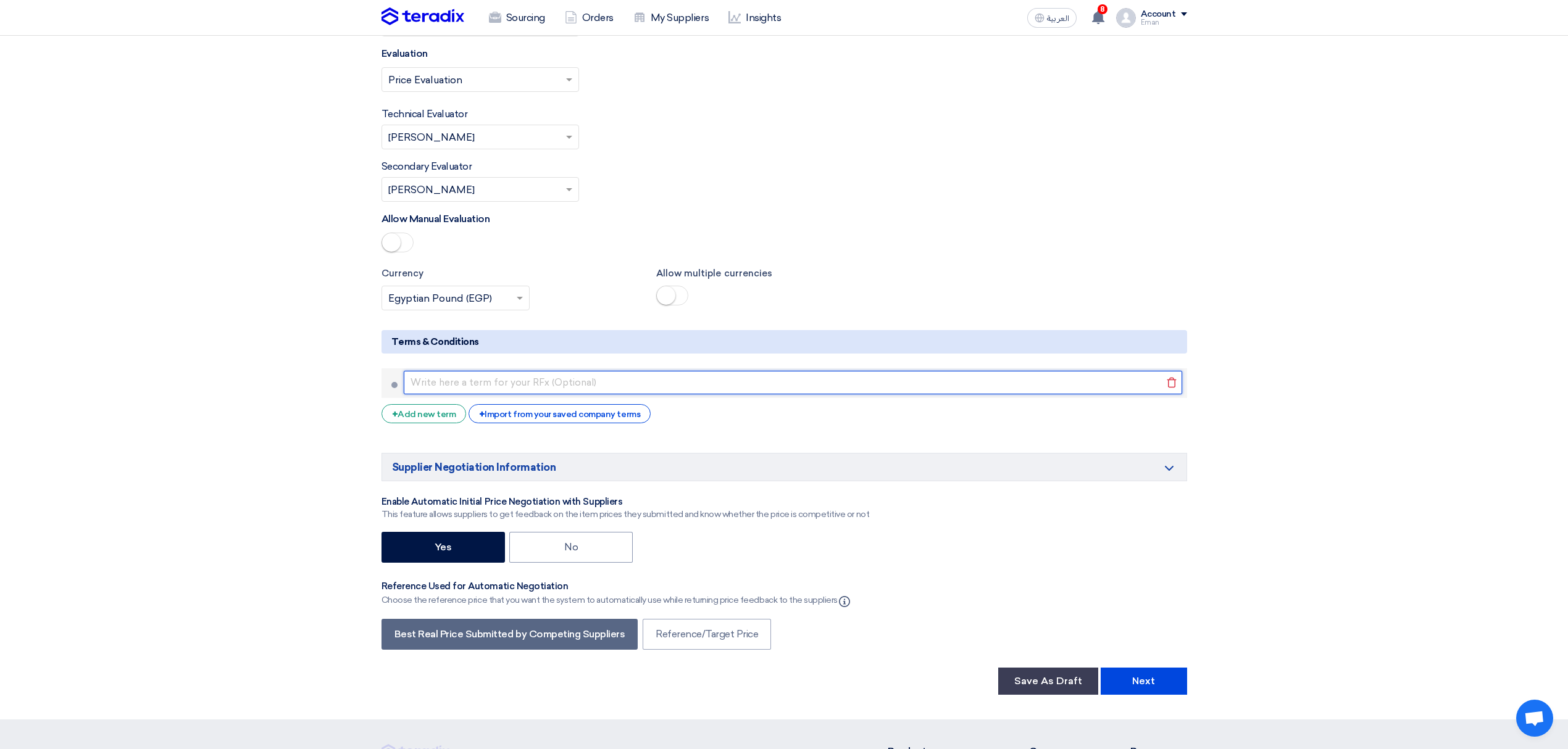
click at [440, 371] on input "text" at bounding box center [792, 383] width 778 height 24
paste input "Delivery Term: DDP to ACC HQ."
type input "Delivery Term: DDP to ACC HQ."
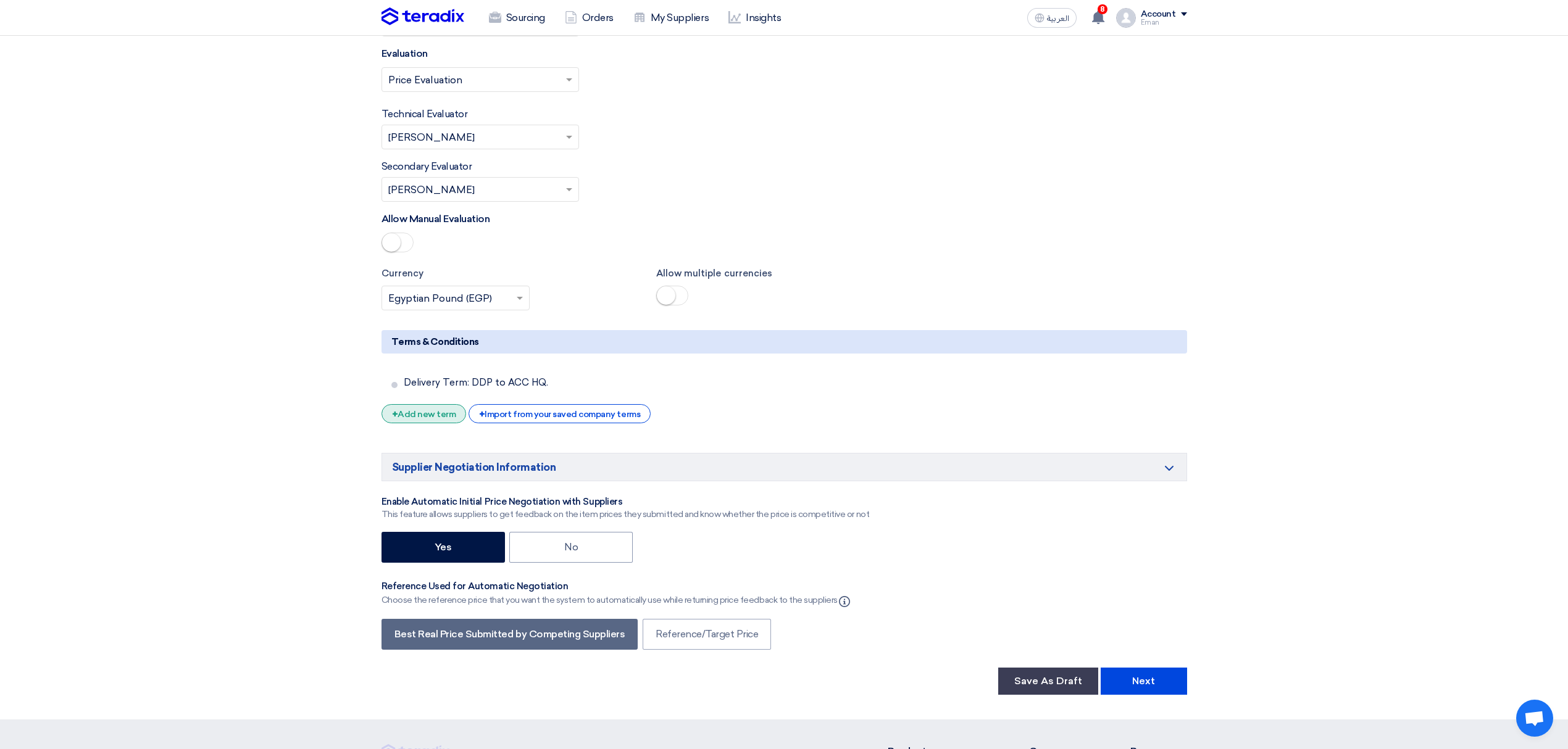
click at [428, 405] on div "+ Add new term" at bounding box center [424, 414] width 86 height 19
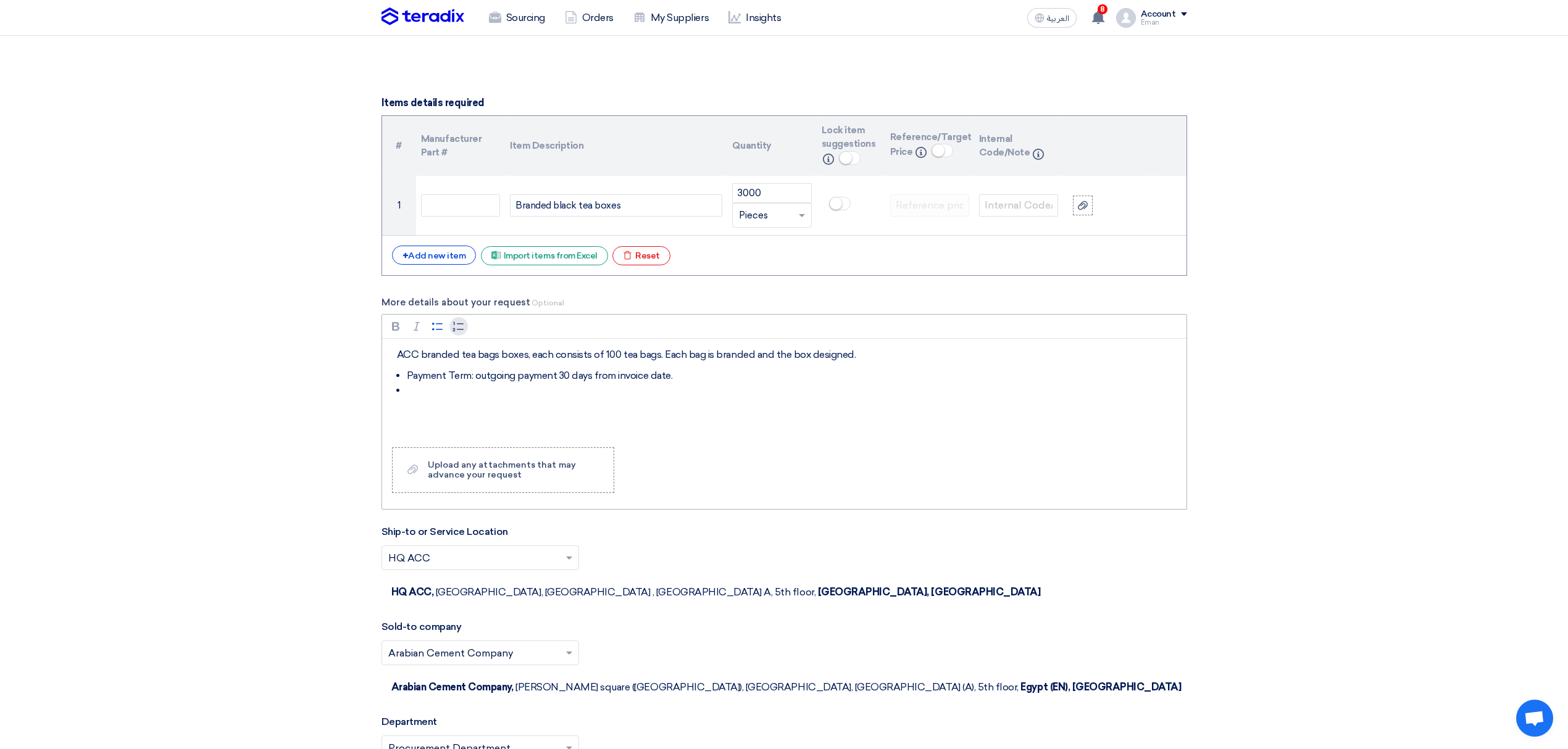
scroll to position [823, 0]
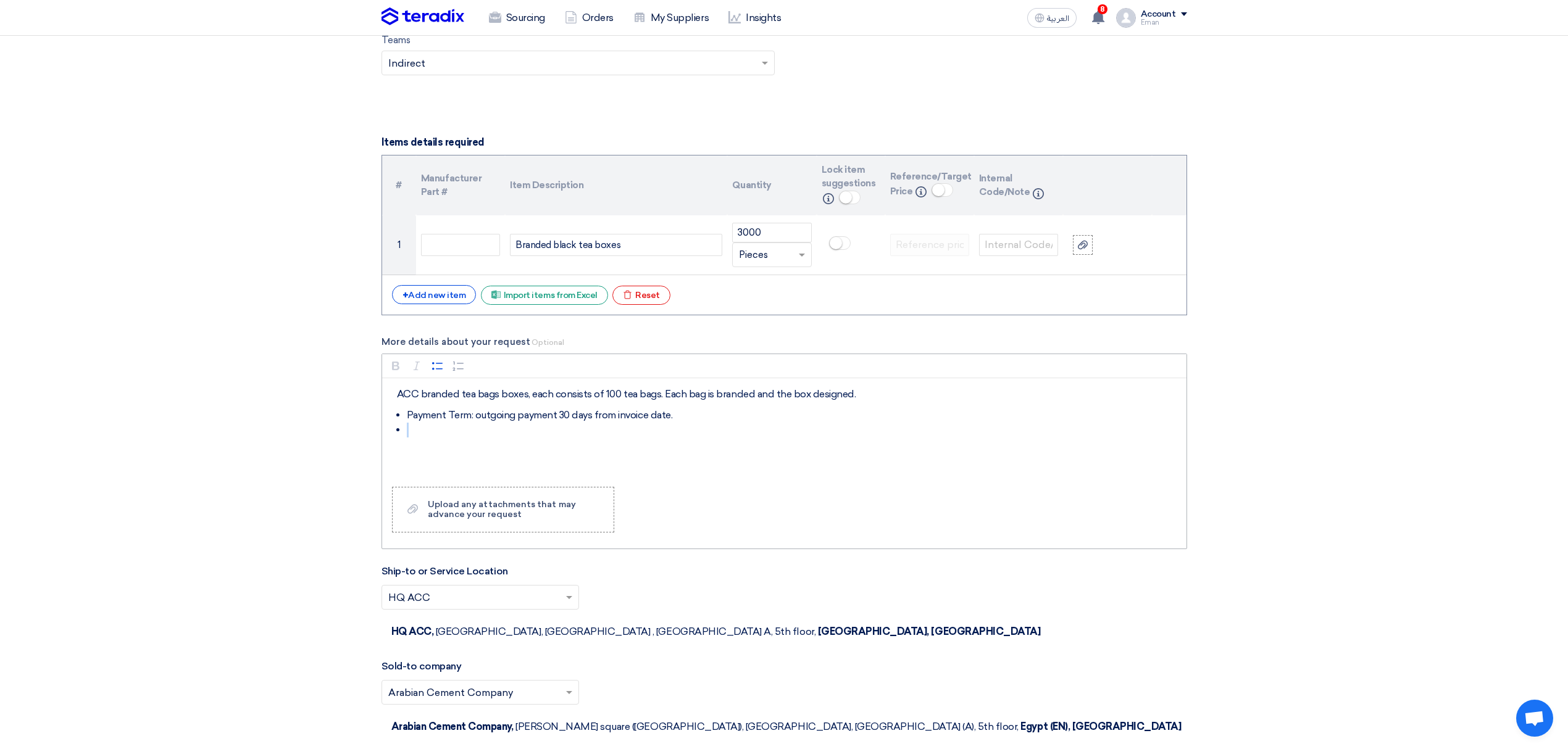
drag, startPoint x: 695, startPoint y: 421, endPoint x: 398, endPoint y: 427, distance: 297.1
click at [398, 427] on ul "Payment Term: outgoing payment 30 days from invoice date." at bounding box center [788, 422] width 783 height 30
drag, startPoint x: 406, startPoint y: 422, endPoint x: 687, endPoint y: 427, distance: 281.0
click at [687, 427] on ul "Payment Term: outgoing payment 30 days from invoice date." at bounding box center [788, 422] width 783 height 30
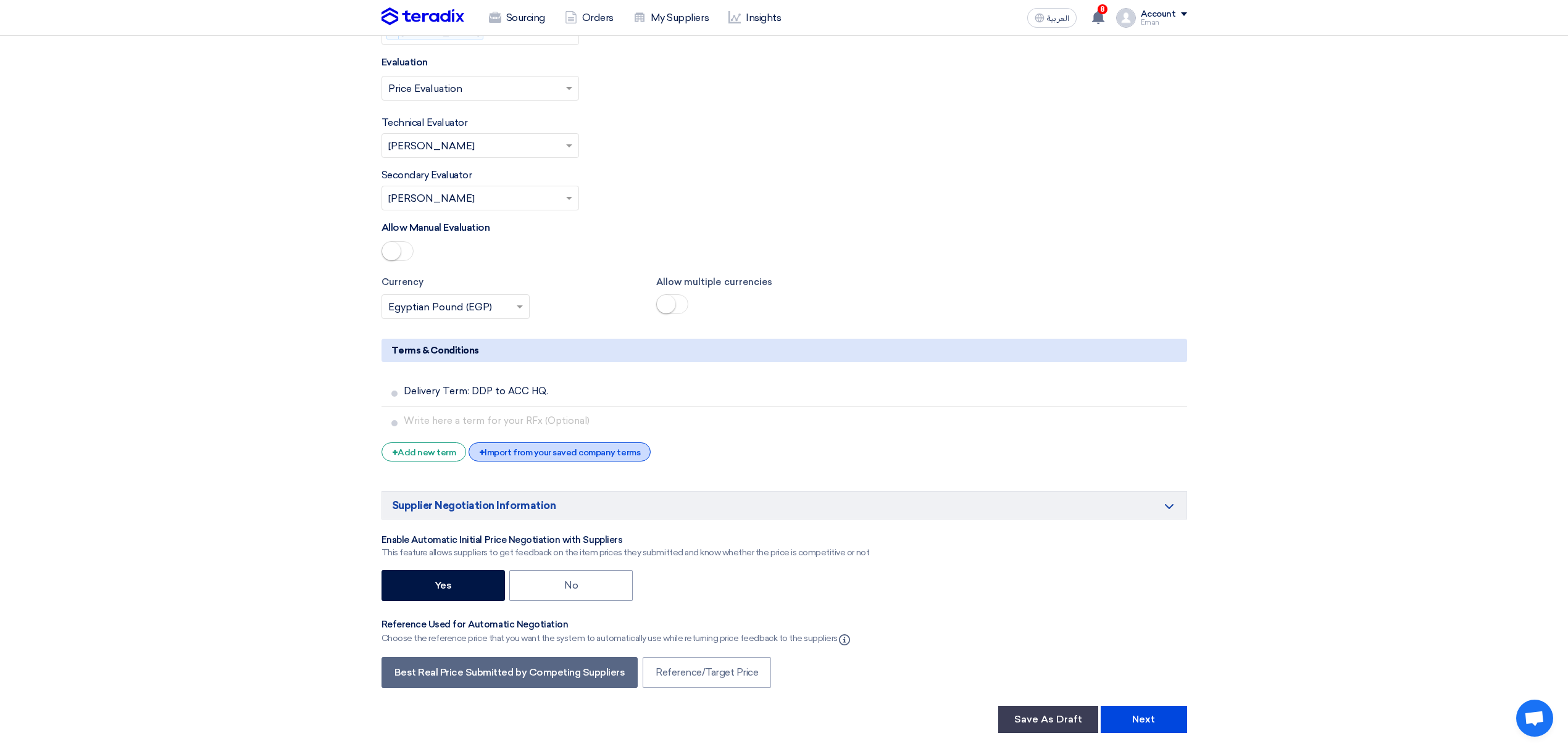
scroll to position [1645, 0]
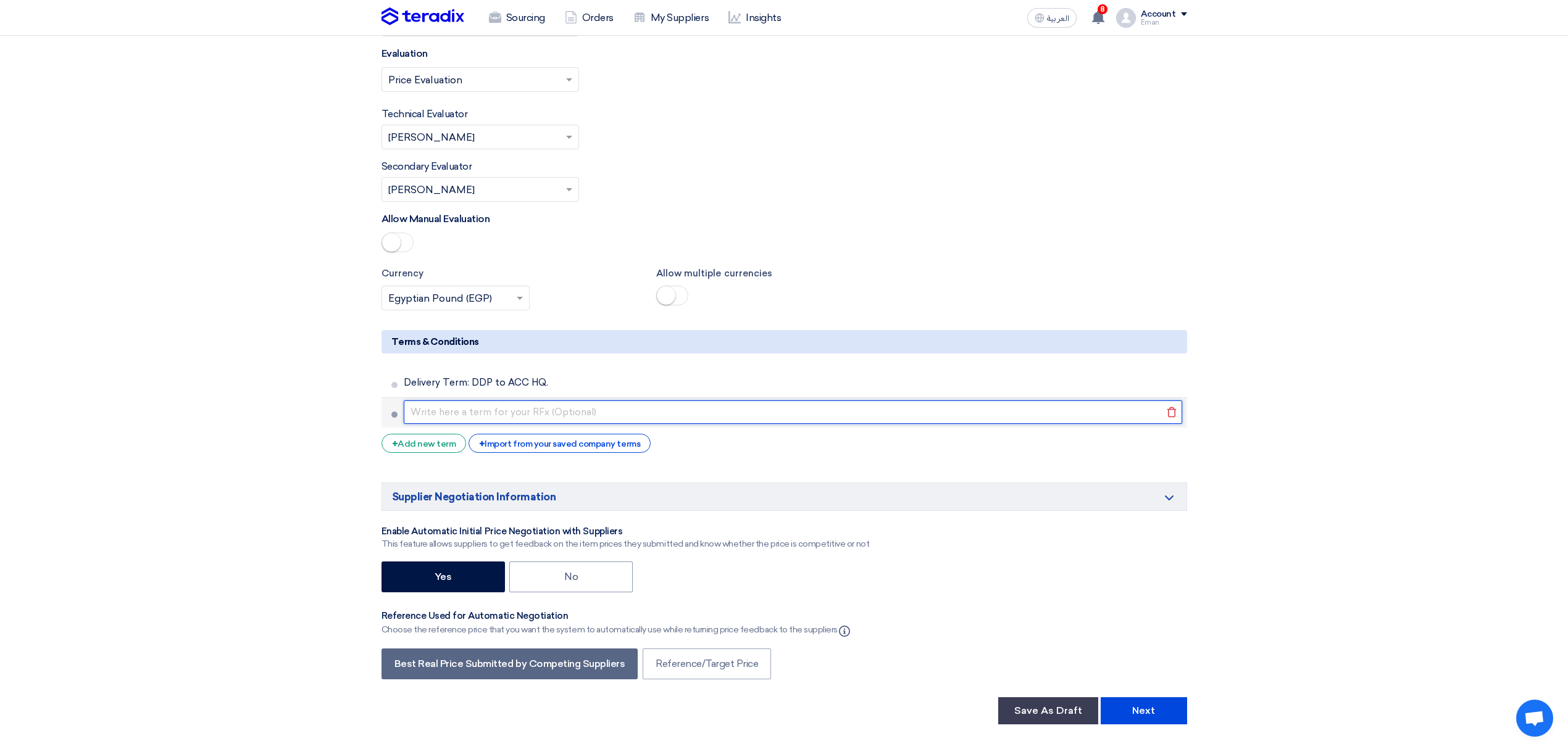
click at [450, 400] on input "text" at bounding box center [792, 412] width 778 height 24
paste input "Payment Term: outgoing payment 30 days from invoice date."
type input "Payment Term: outgoing payment 30 days from invoice date."
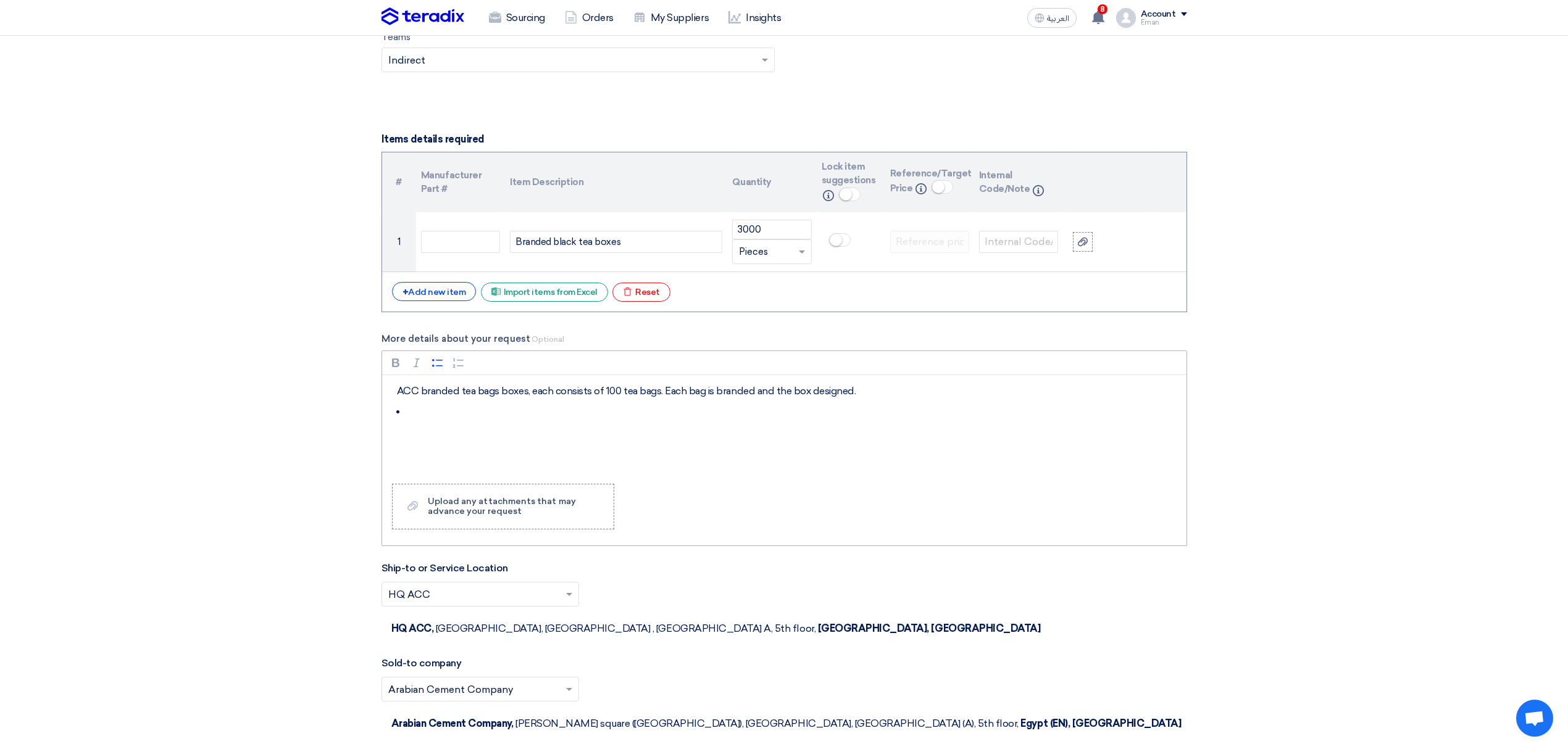
scroll to position [823, 0]
click at [429, 415] on li "Rich Text Editor, main" at bounding box center [793, 415] width 774 height 14
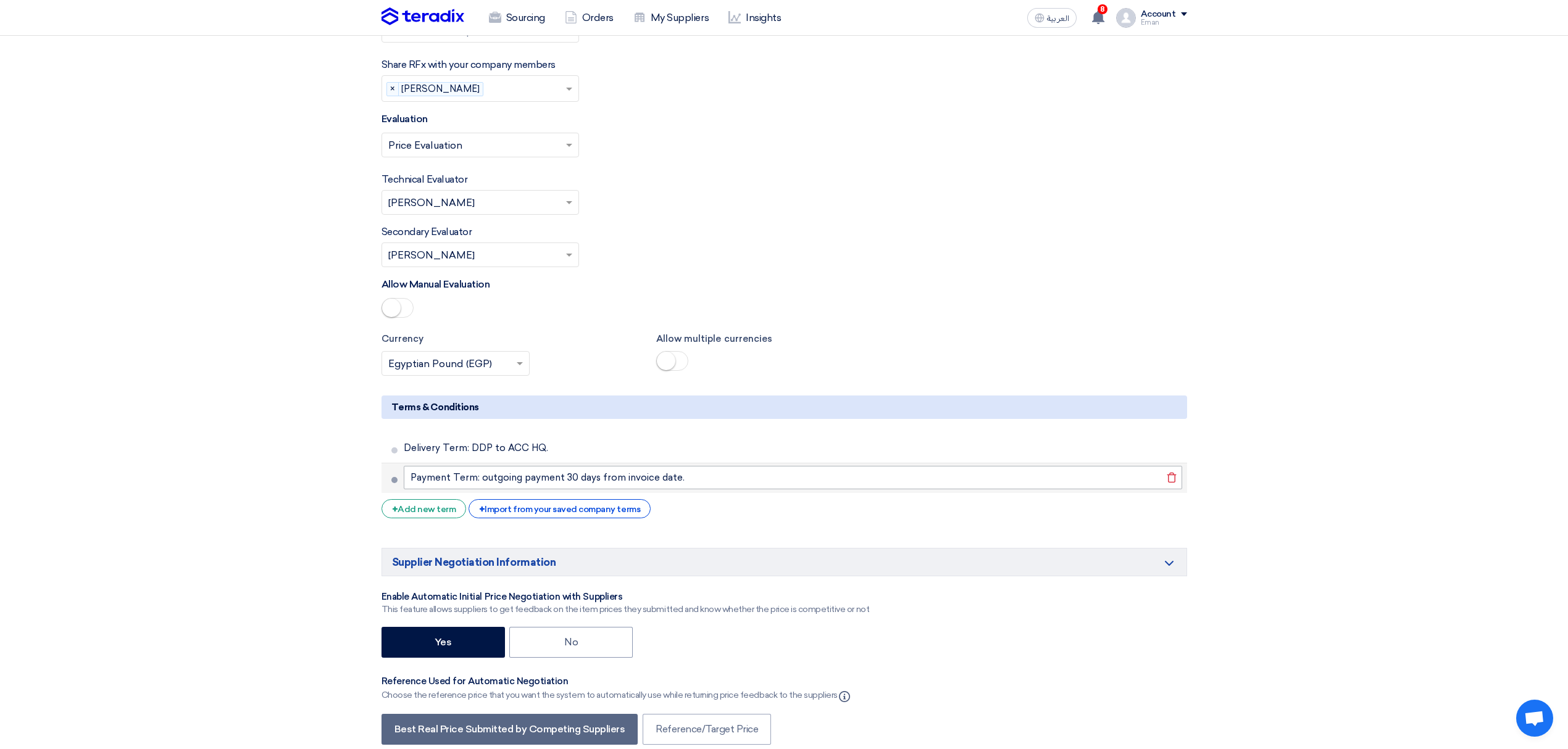
scroll to position [1728, 0]
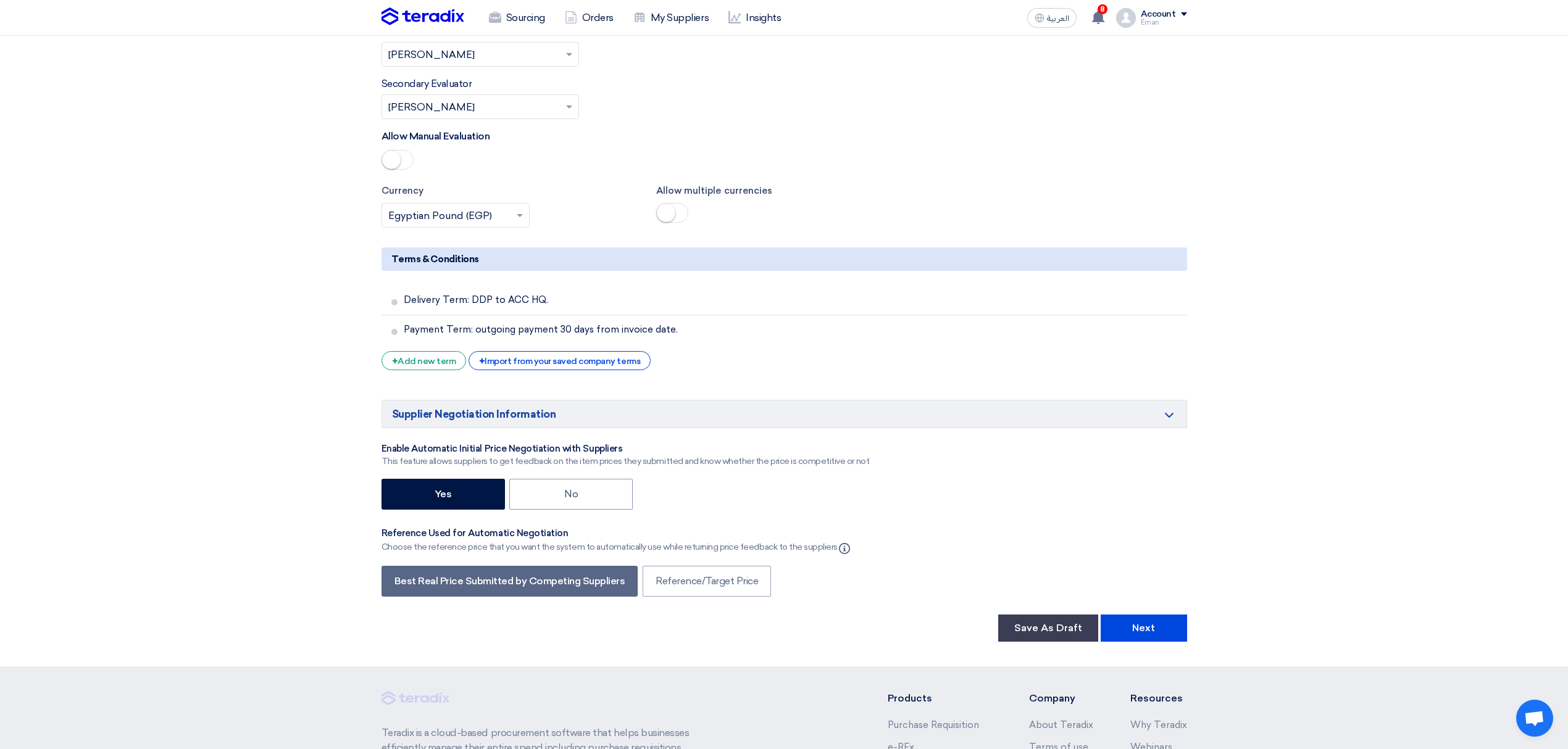
click at [400, 570] on label "Best Real Price Submitted by Competing Suppliers" at bounding box center [510, 581] width 257 height 30
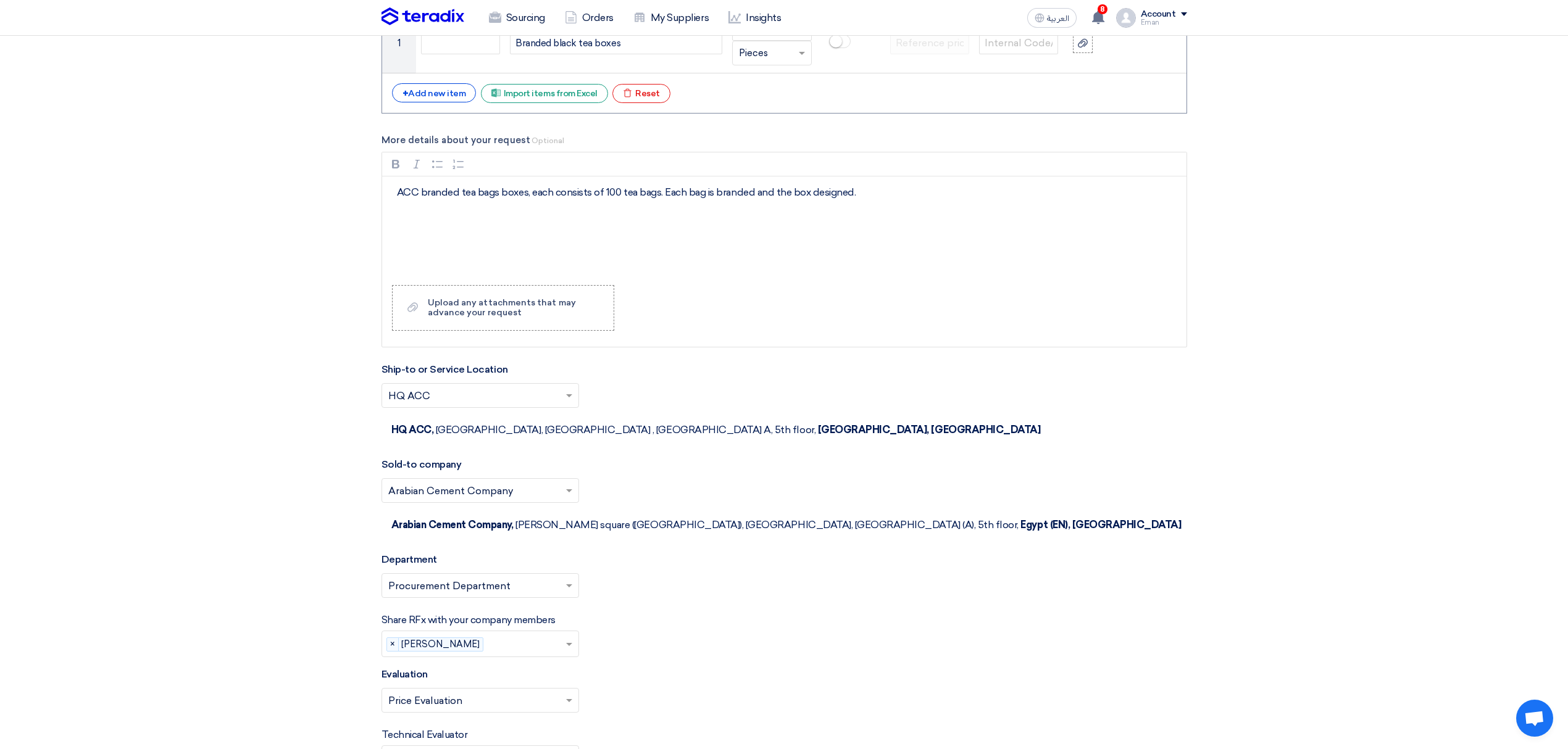
scroll to position [741, 0]
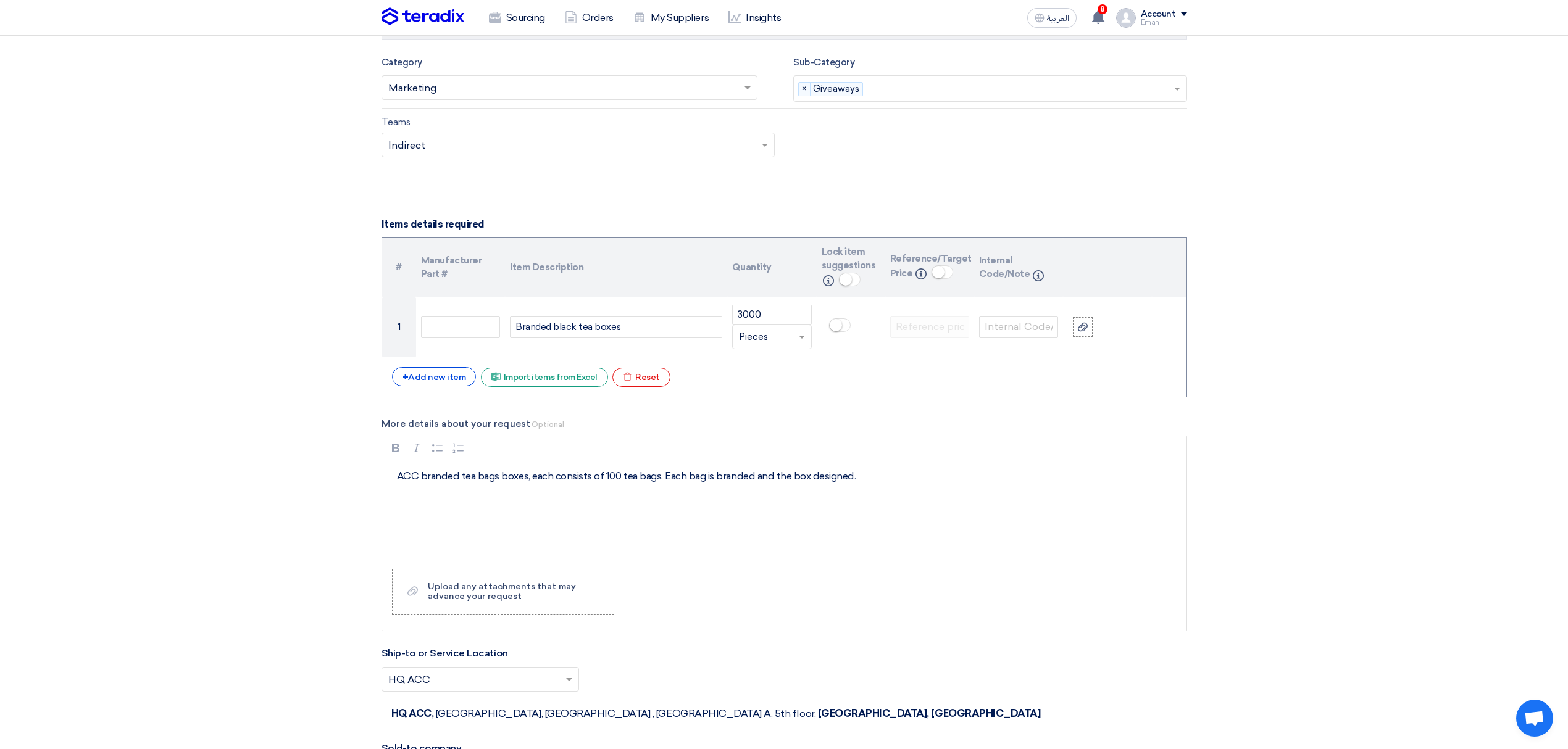
click at [944, 476] on p "ACC branded tea bags boxes, each consists of 100 tea bags. Each bag is branded …" at bounding box center [788, 476] width 783 height 14
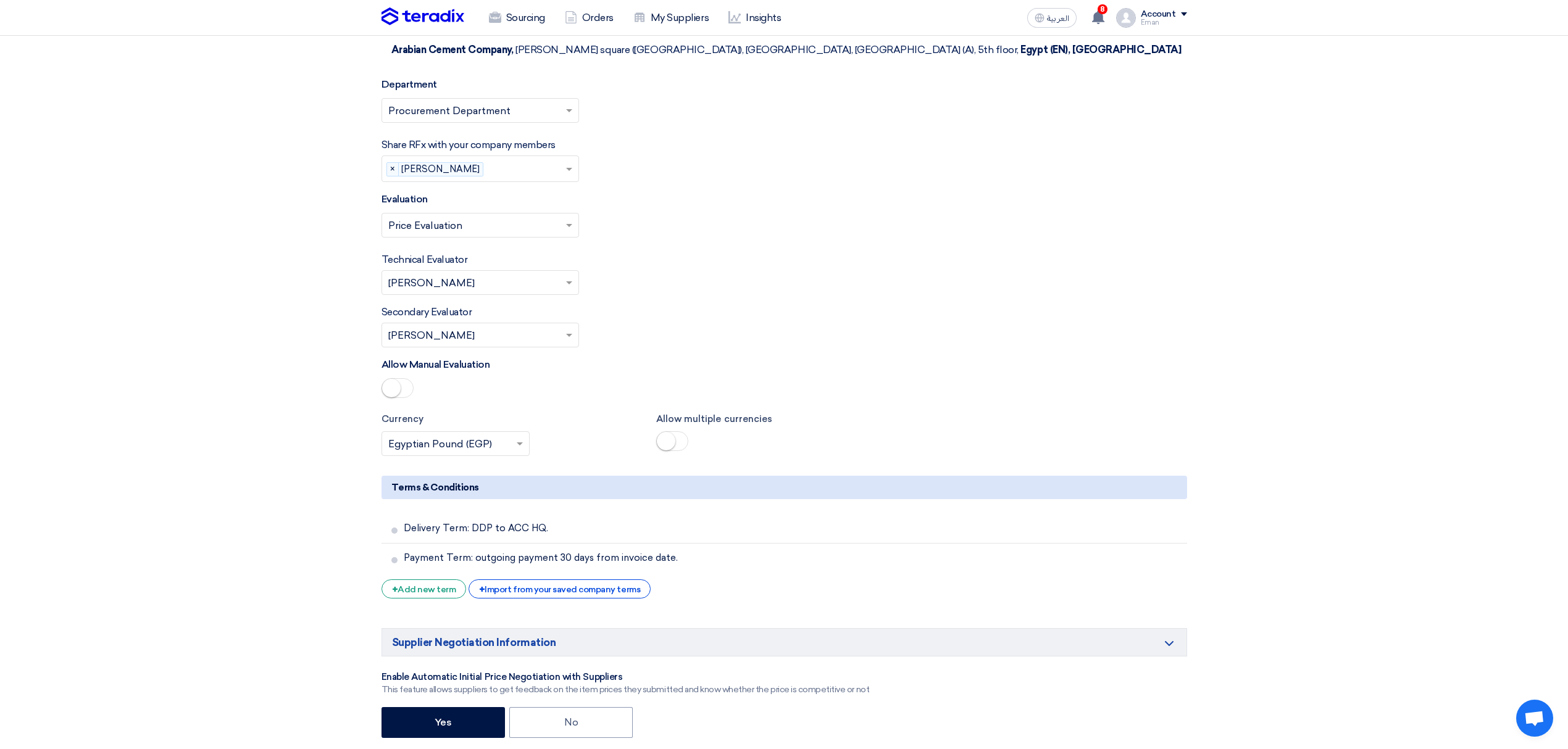
scroll to position [1810, 0]
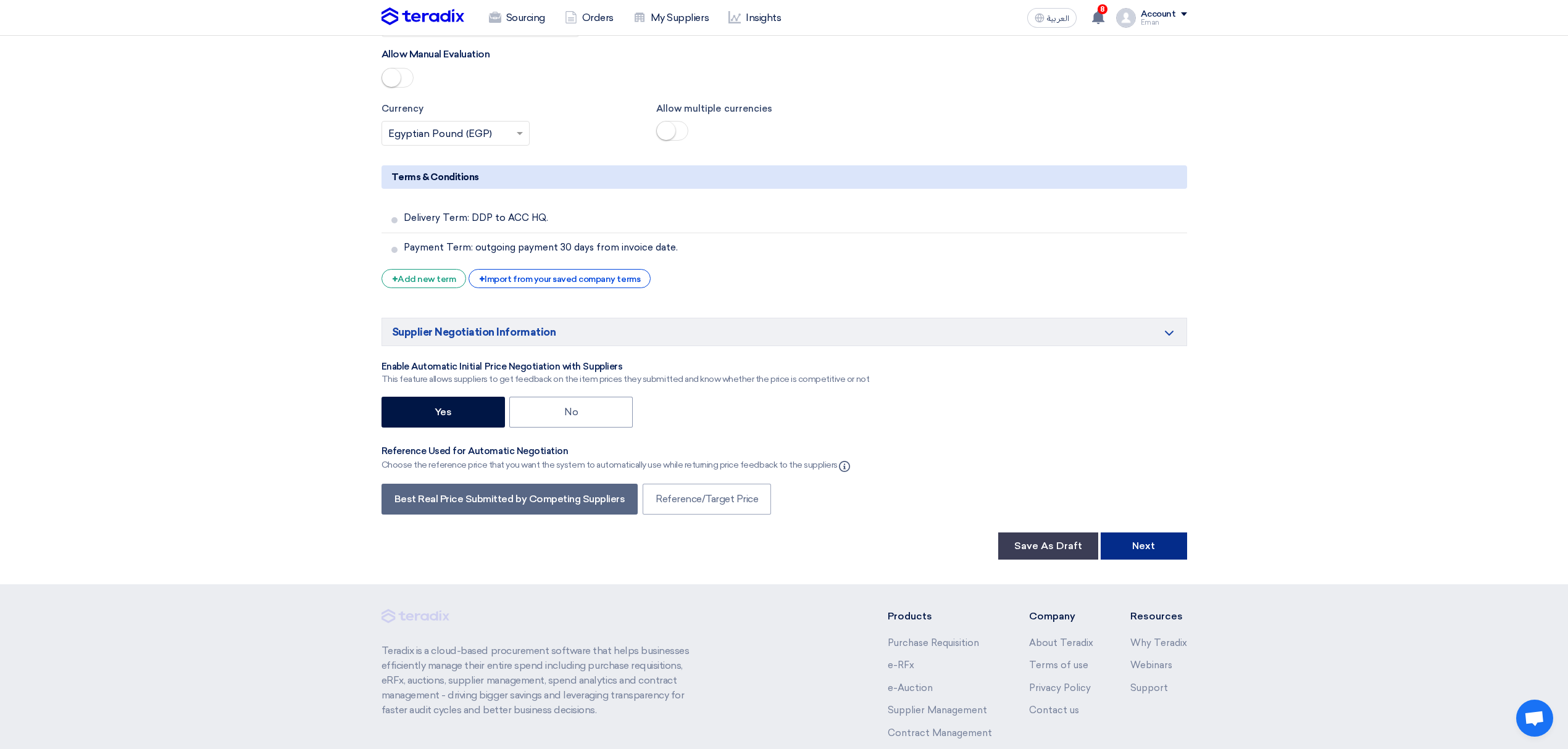
click at [1162, 532] on button "Next" at bounding box center [1144, 546] width 86 height 27
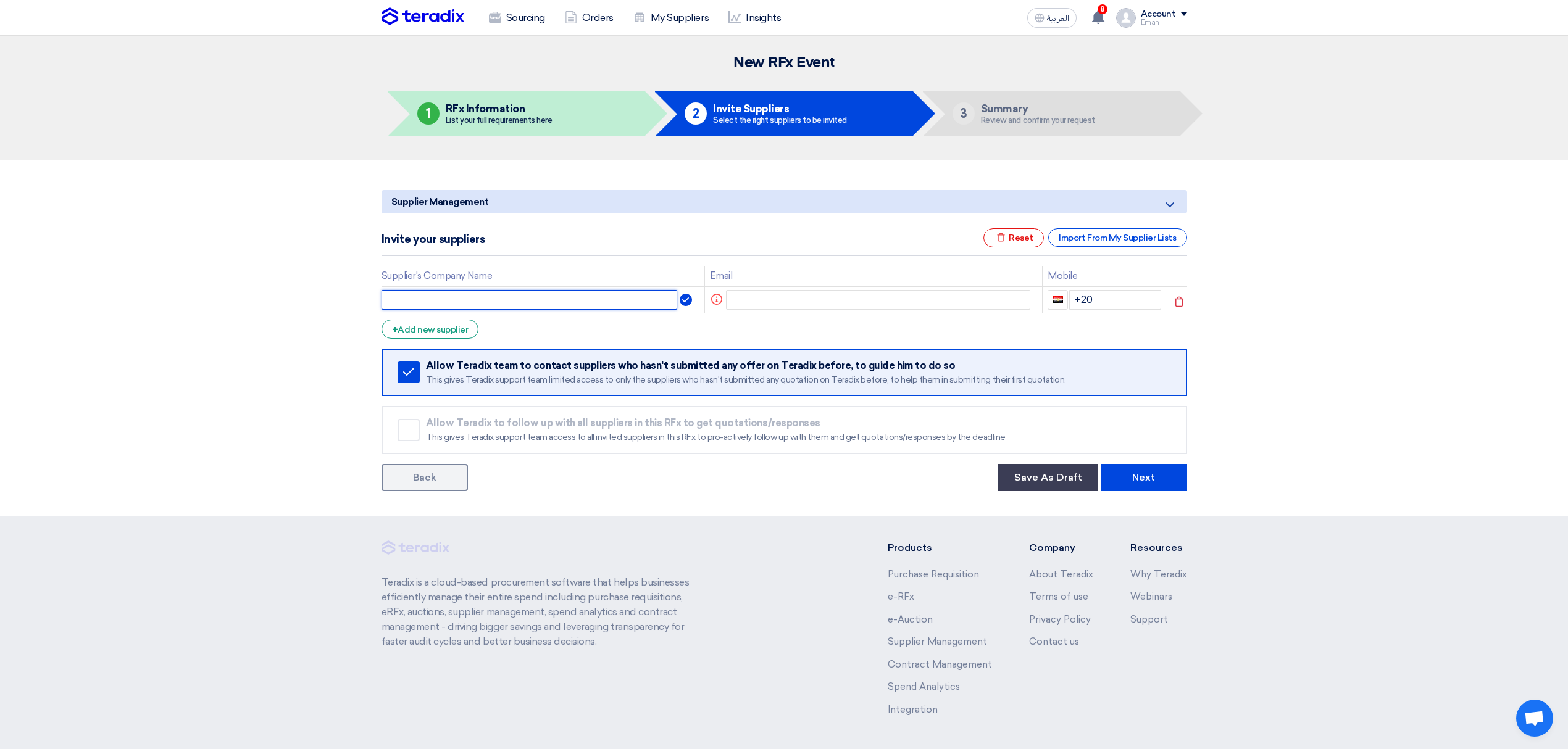
click at [499, 304] on input "text" at bounding box center [530, 300] width 296 height 19
click at [793, 305] on input "text" at bounding box center [877, 300] width 304 height 19
click at [818, 301] on input "text" at bounding box center [877, 300] width 304 height 19
click at [530, 306] on input "text" at bounding box center [530, 300] width 296 height 19
type input "Inari"
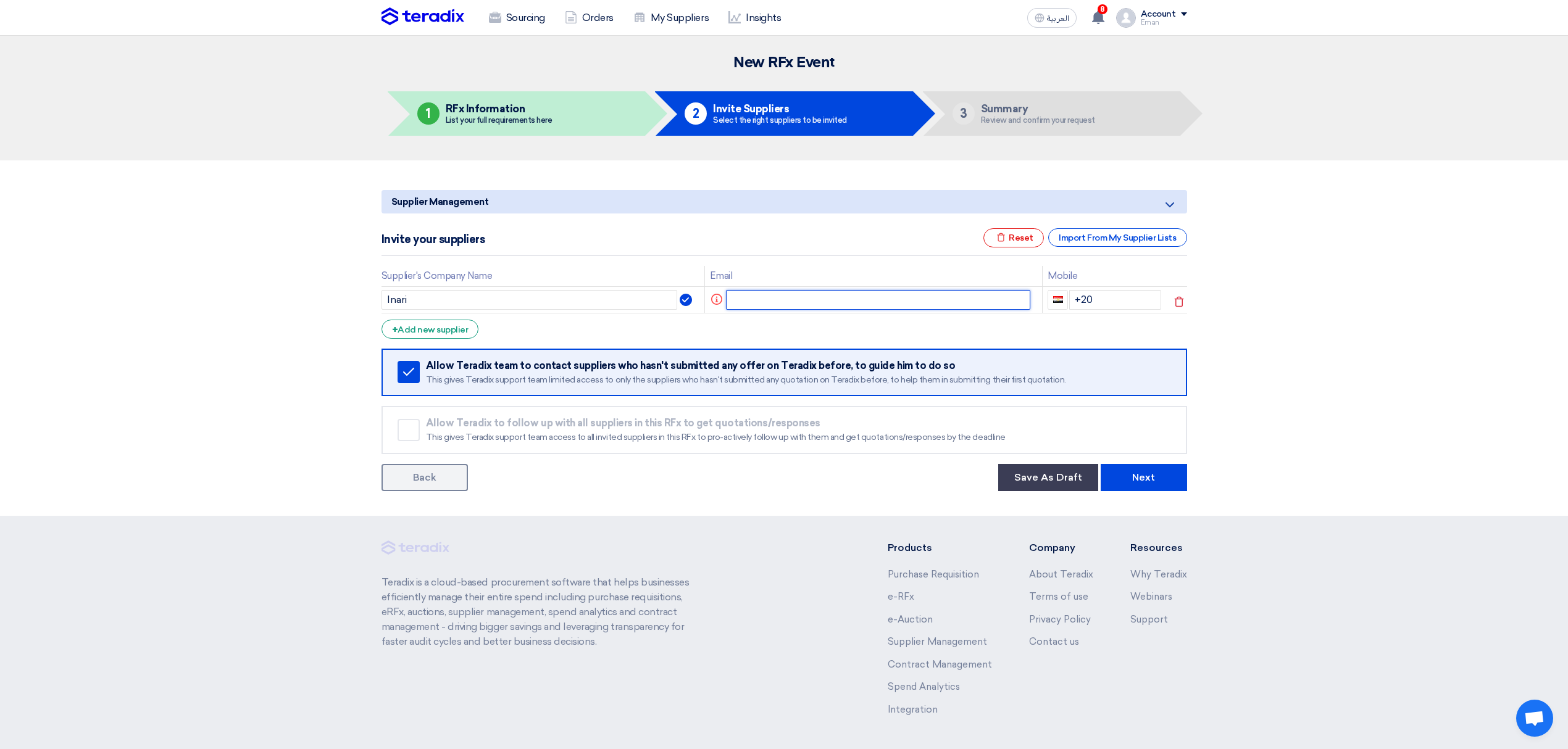
click at [737, 299] on input "text" at bounding box center [877, 300] width 304 height 19
paste input "[EMAIL_ADDRESS][DOMAIN_NAME]"
type input "[EMAIL_ADDRESS][DOMAIN_NAME]"
click at [1095, 300] on input "+20" at bounding box center [1113, 300] width 92 height 19
type input "[PHONE_NUMBER]"
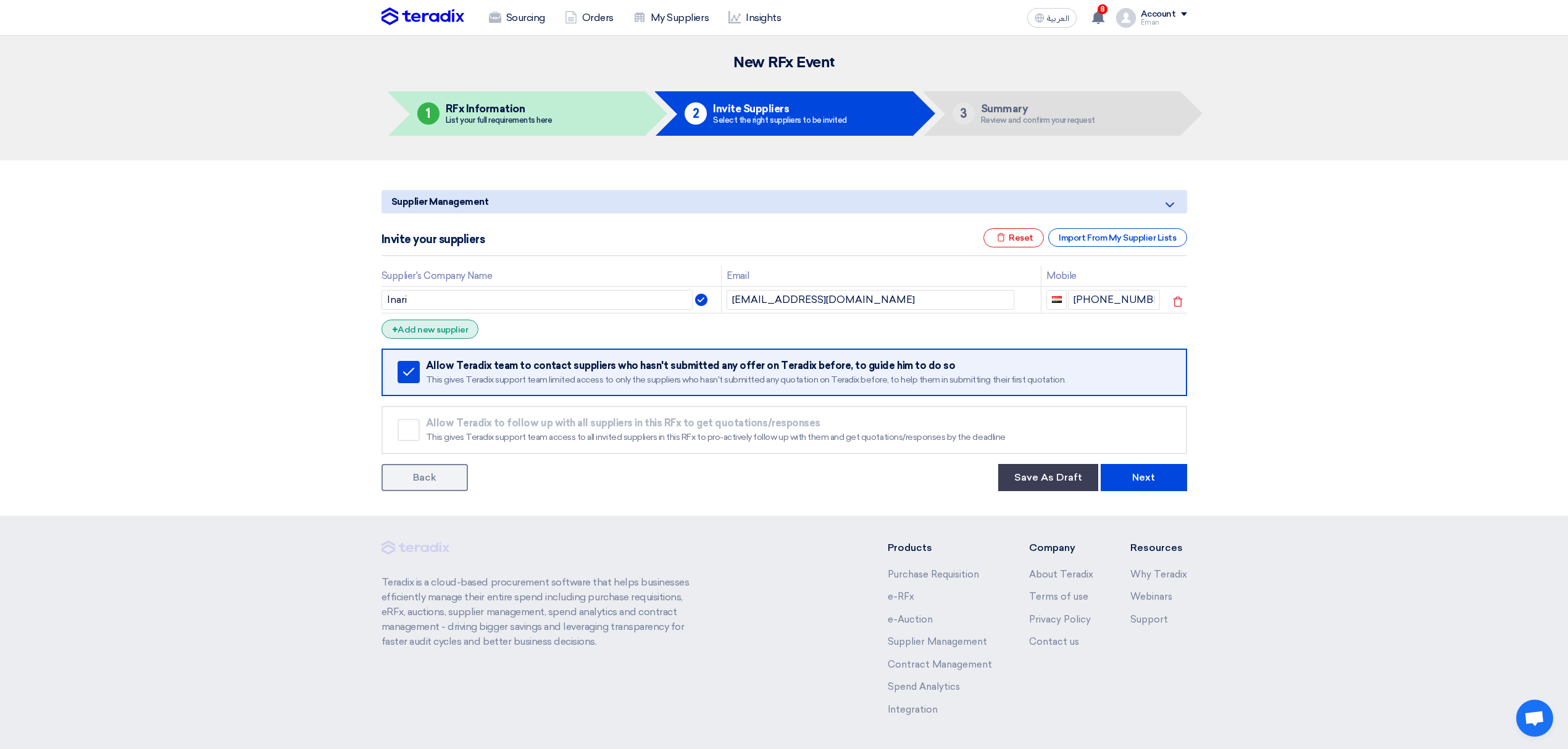
click at [450, 329] on div "+ Add new supplier" at bounding box center [430, 329] width 97 height 19
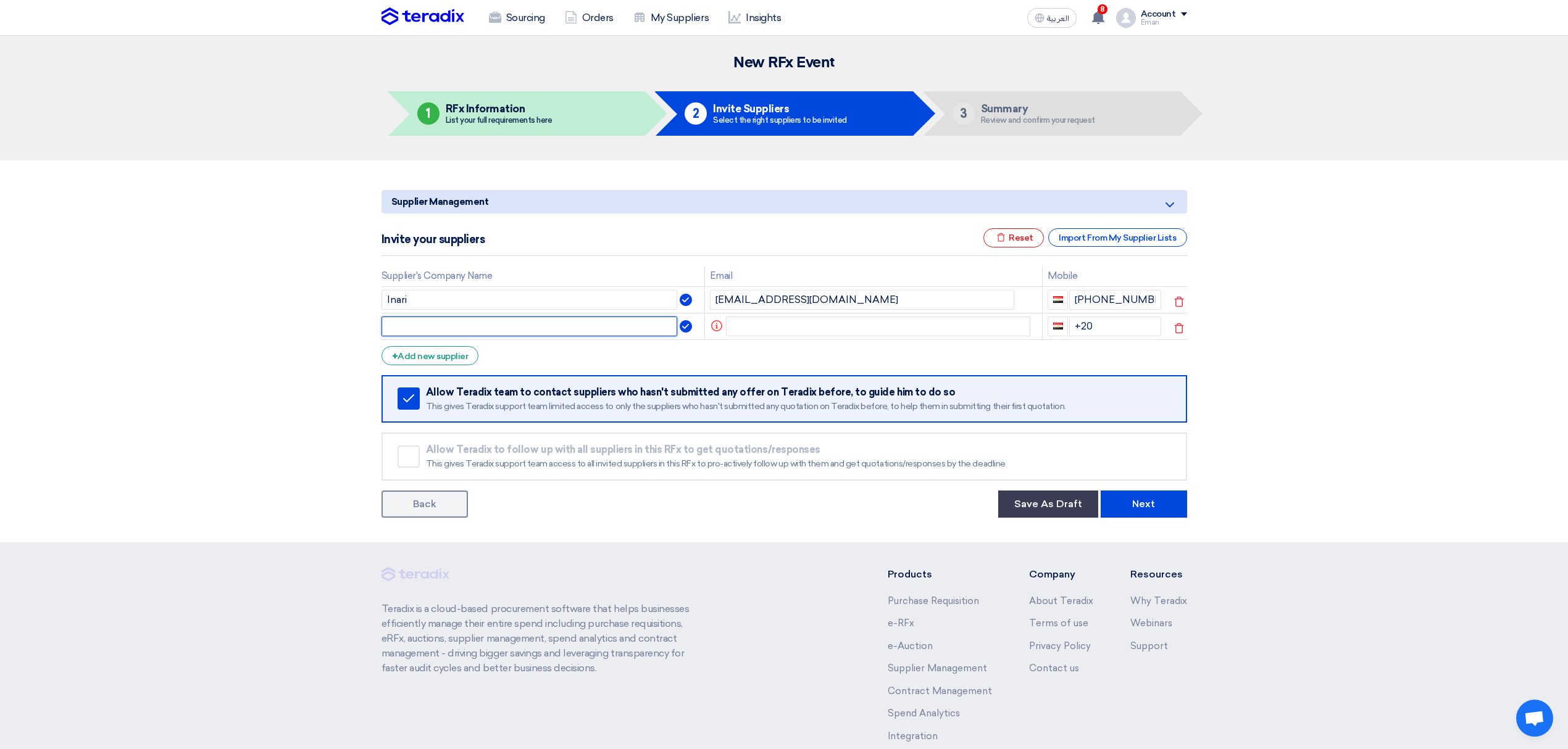
click at [490, 334] on input "text" at bounding box center [530, 326] width 296 height 19
type input "Nogoom"
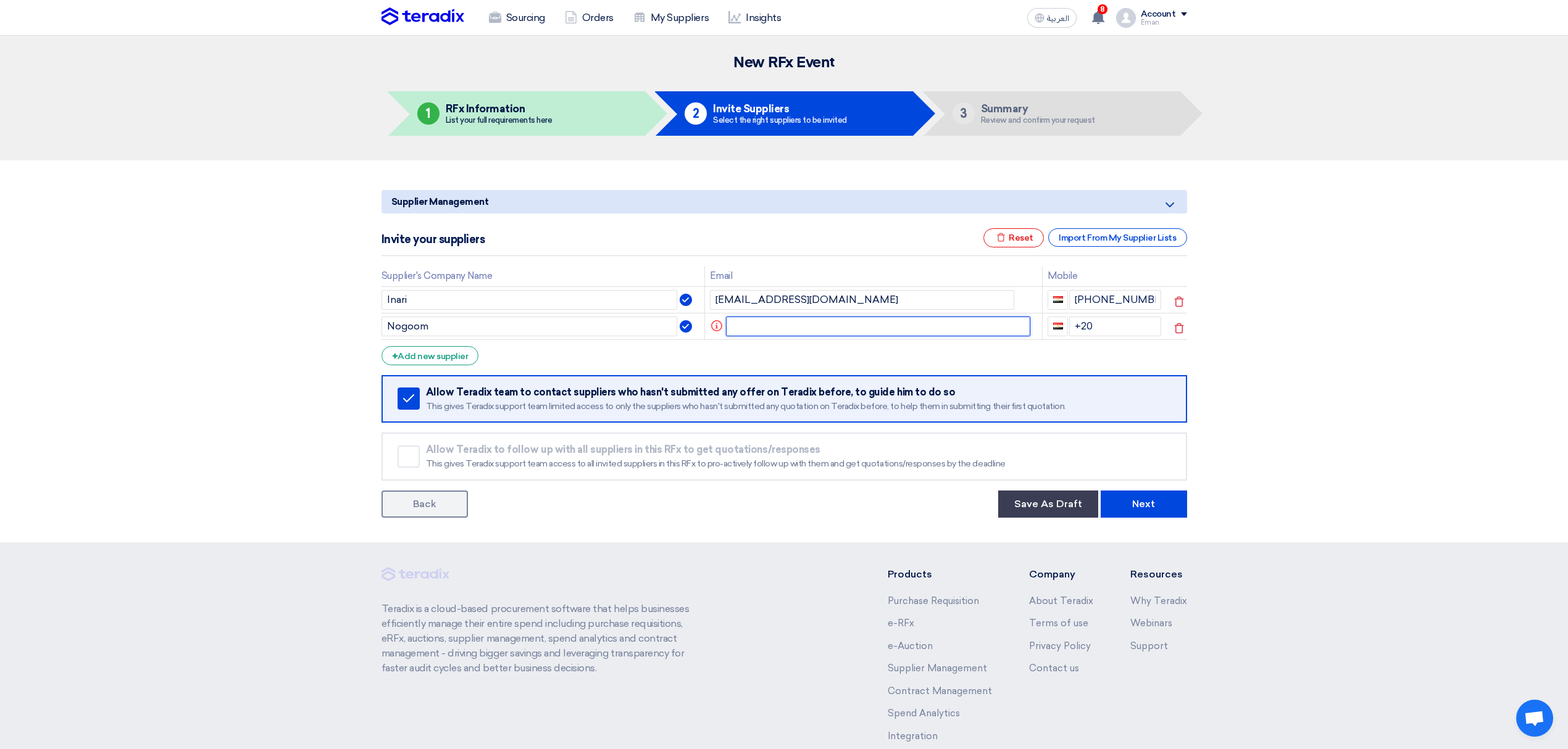
click at [767, 332] on input "text" at bounding box center [877, 326] width 304 height 19
paste input "[PERSON_NAME][EMAIL_ADDRESS][DOMAIN_NAME]"
type input "[PERSON_NAME][EMAIL_ADDRESS][DOMAIN_NAME]"
click at [1105, 324] on input "+20" at bounding box center [1113, 326] width 92 height 19
type input "[PHONE_NUMBER]"
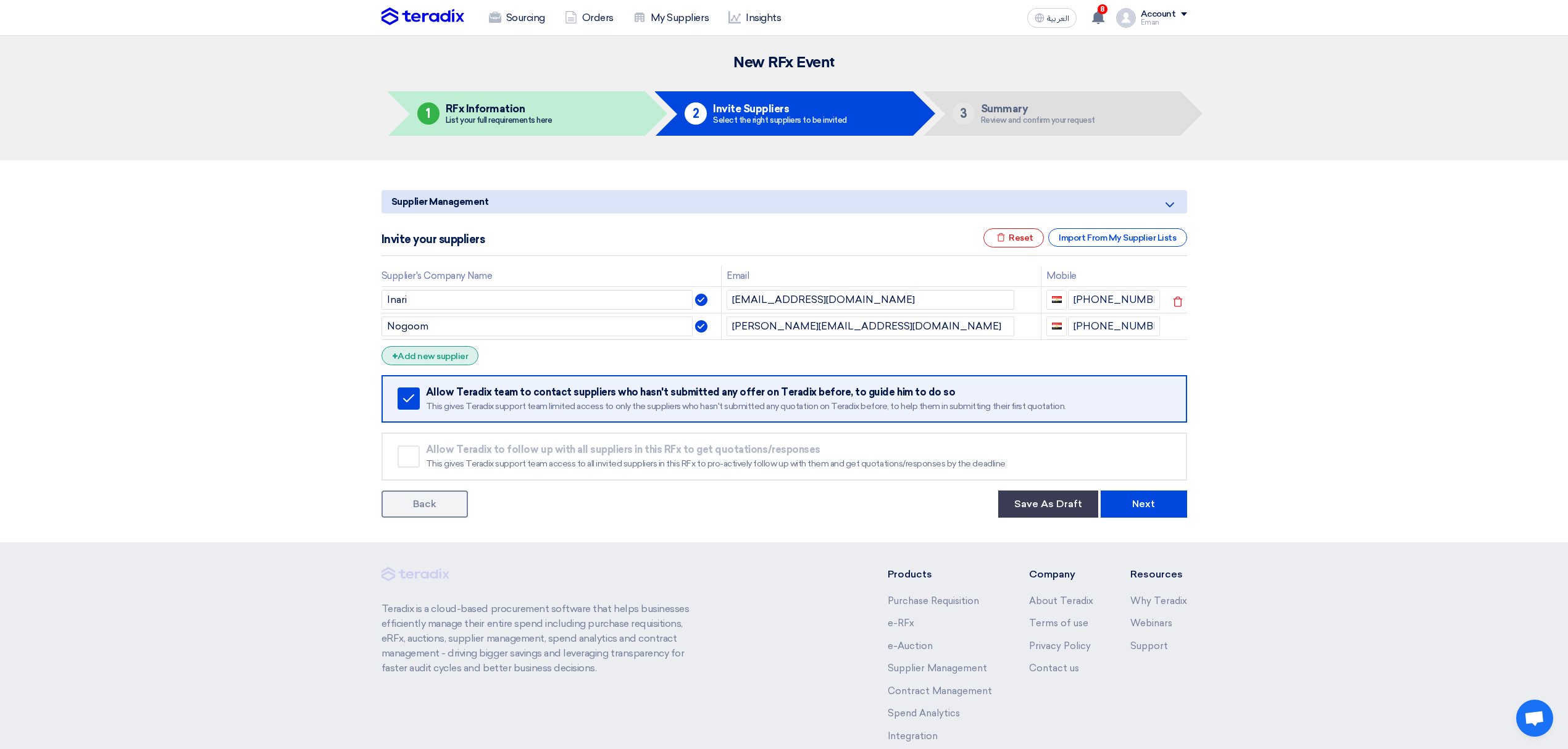
click at [398, 358] on div "+ Add new supplier" at bounding box center [430, 355] width 97 height 19
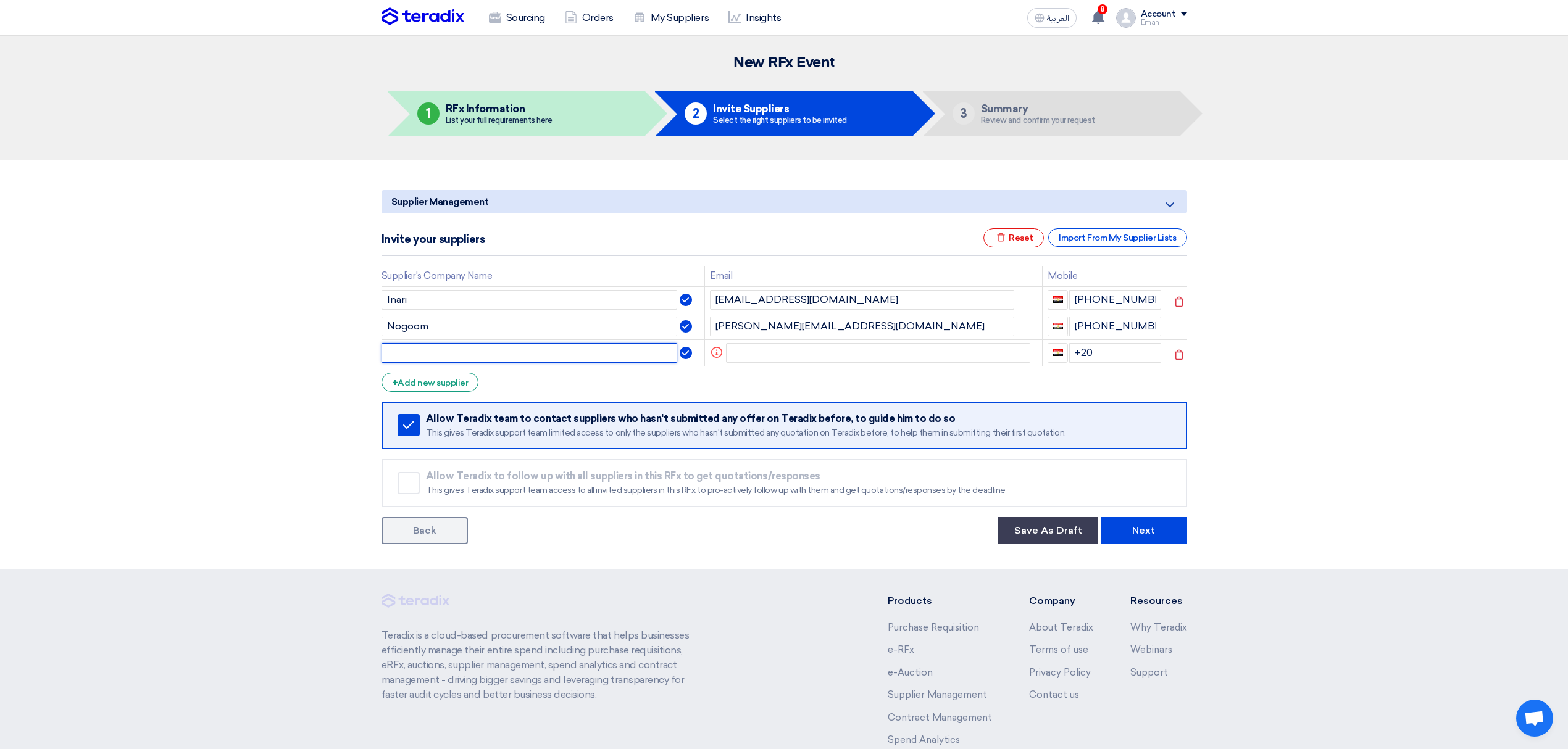
click at [417, 349] on input "text" at bounding box center [530, 352] width 296 height 19
type input "Souvenir"
click at [832, 354] on input "text" at bounding box center [877, 352] width 304 height 19
paste input "[EMAIL_ADDRESS][DOMAIN_NAME]"
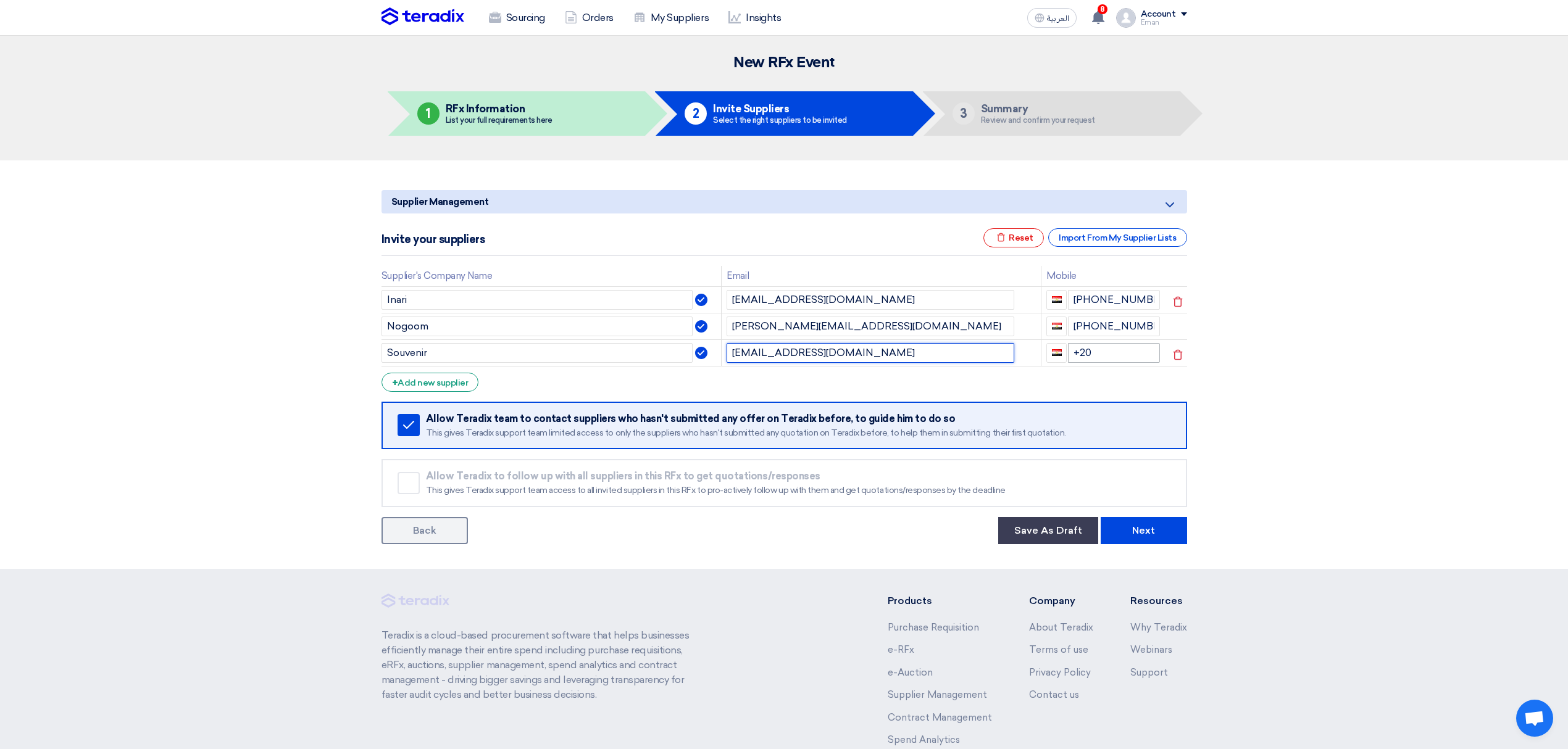
type input "[EMAIL_ADDRESS][DOMAIN_NAME]"
click at [1131, 355] on input "+20" at bounding box center [1113, 352] width 92 height 19
type input "[PHONE_NUMBER]"
click at [393, 381] on span "+" at bounding box center [395, 383] width 6 height 12
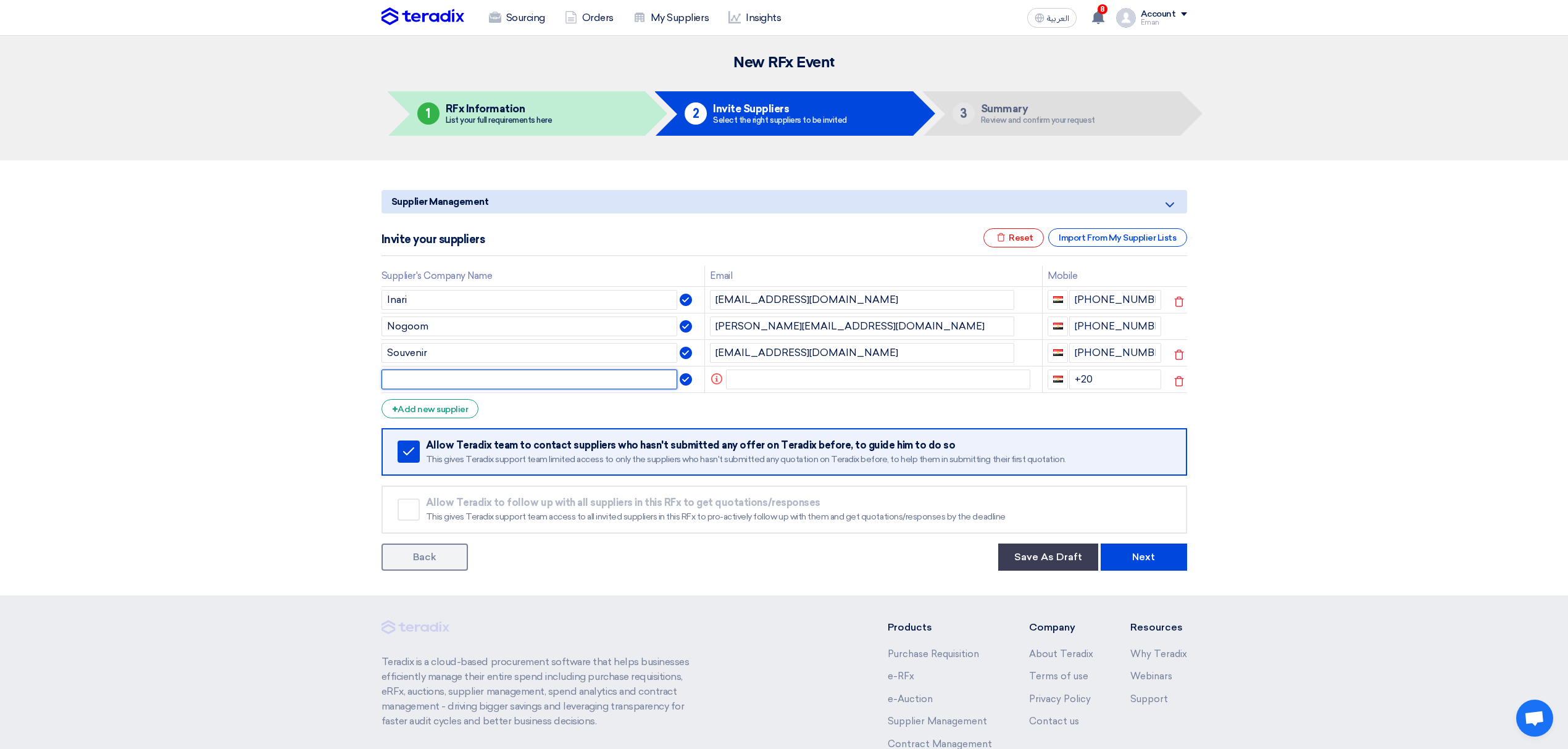
click at [533, 377] on input "text" at bounding box center [530, 379] width 296 height 19
type input "Iconic"
click at [886, 377] on input "text" at bounding box center [877, 379] width 304 height 19
paste input "[EMAIL_ADDRESS][DOMAIN_NAME]"
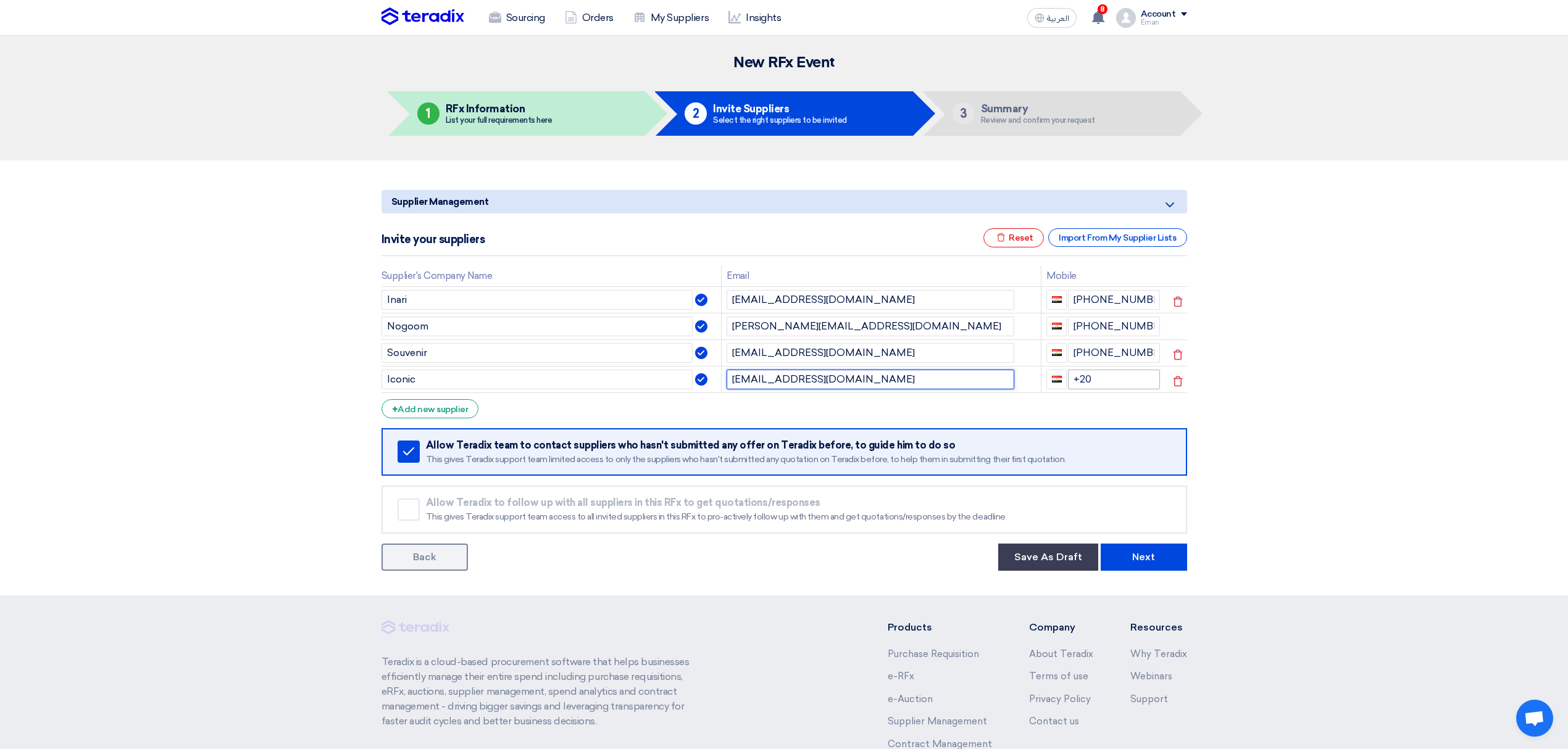
type input "[EMAIL_ADDRESS][DOMAIN_NAME]"
click at [1099, 383] on input "+20" at bounding box center [1113, 379] width 92 height 19
type input "[PHONE_NUMBER]"
click at [1113, 560] on button "Next" at bounding box center [1144, 557] width 86 height 27
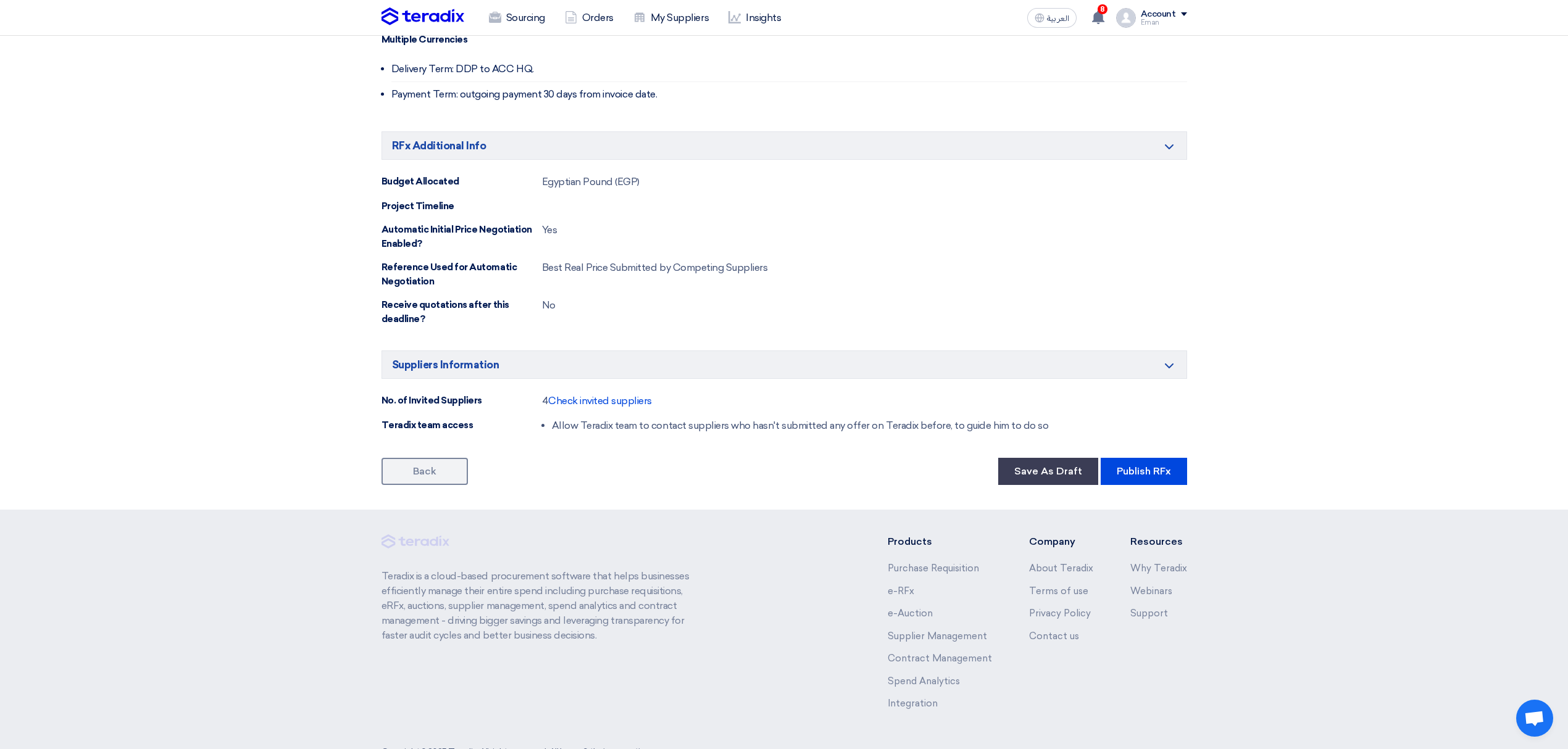
scroll to position [576, 0]
click at [1146, 475] on button "Publish RFx" at bounding box center [1144, 471] width 86 height 27
